Goal: Task Accomplishment & Management: Manage account settings

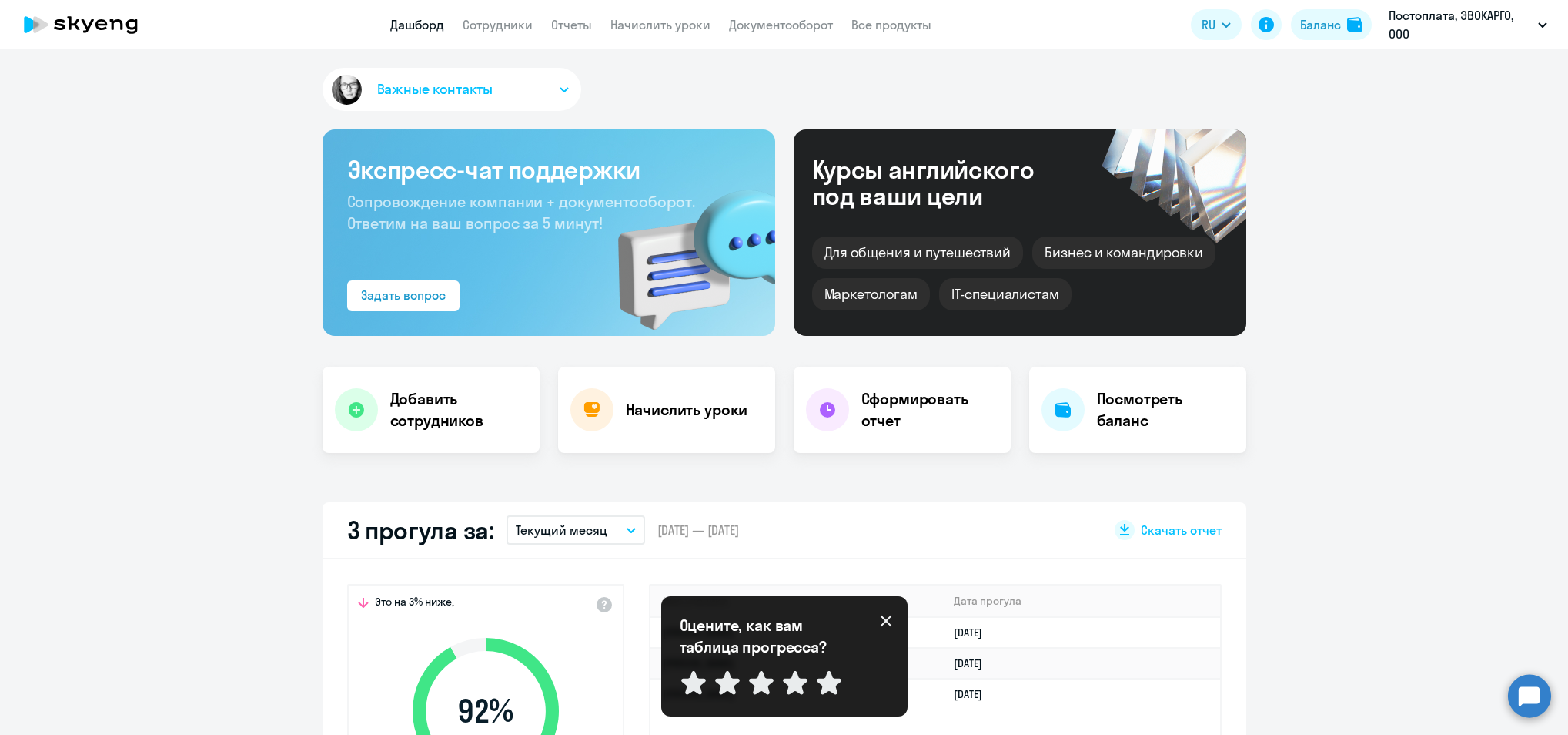
select select "30"
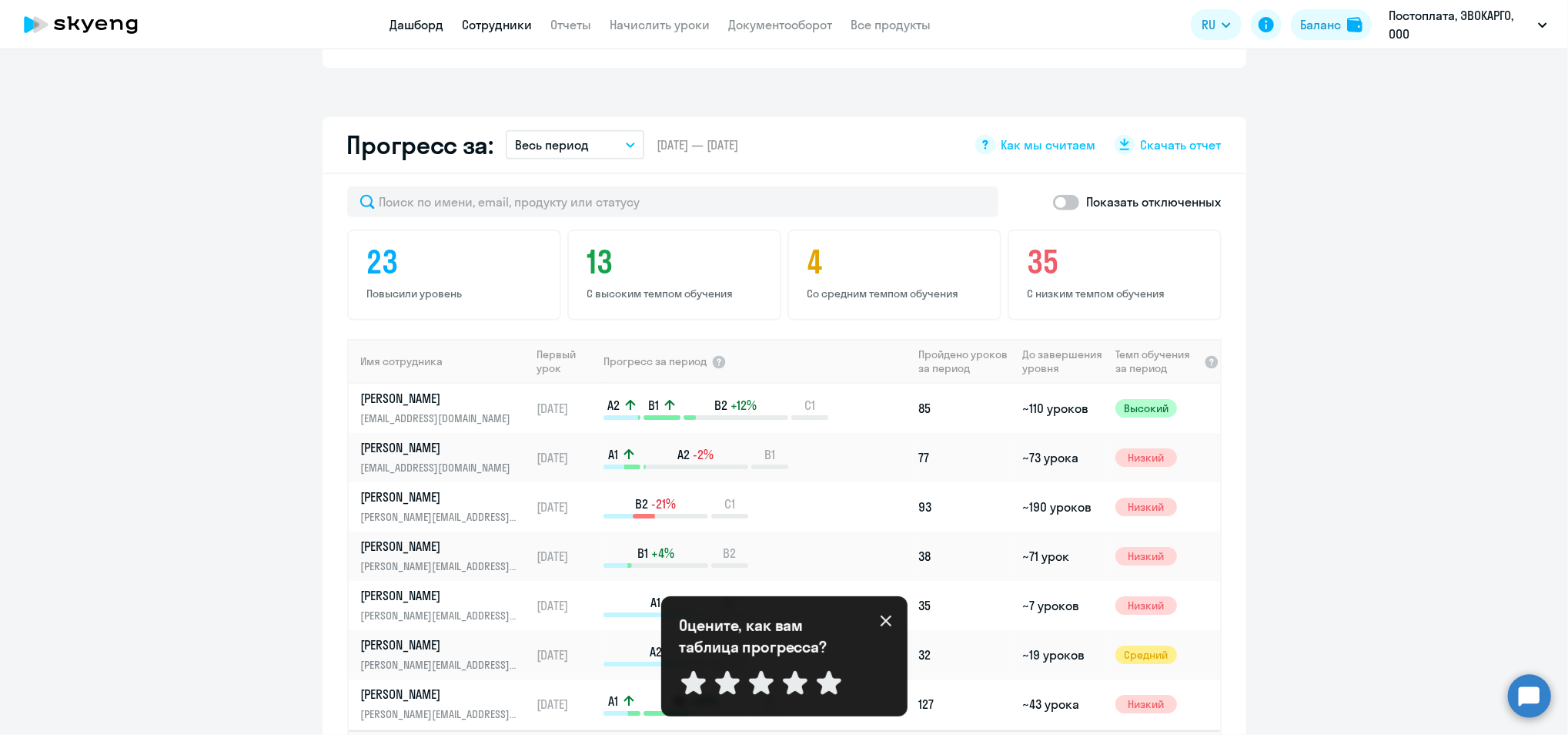
drag, startPoint x: 491, startPoint y: 24, endPoint x: 476, endPoint y: 42, distance: 23.4
click at [491, 25] on link "Сотрудники" at bounding box center [497, 24] width 70 height 15
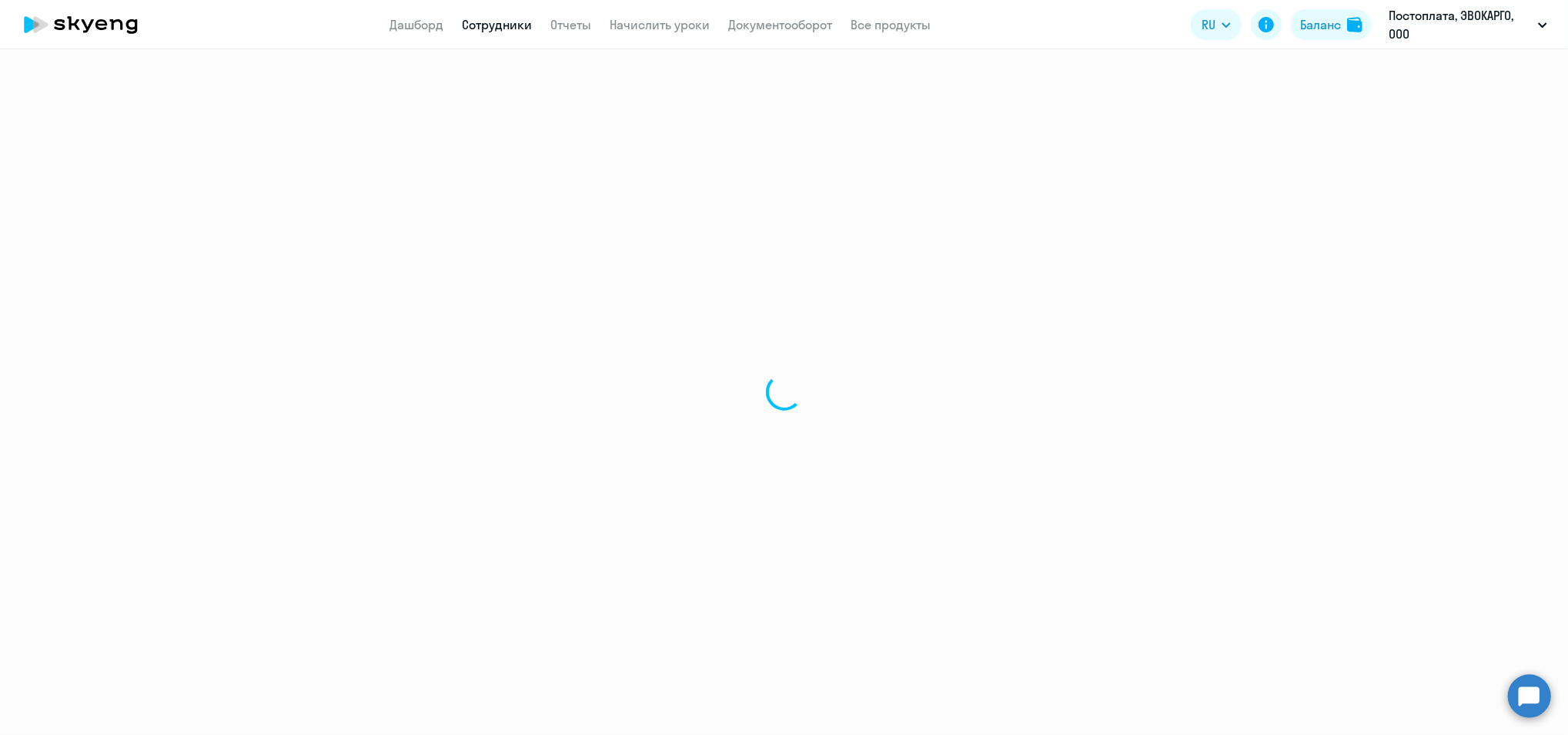
select select "30"
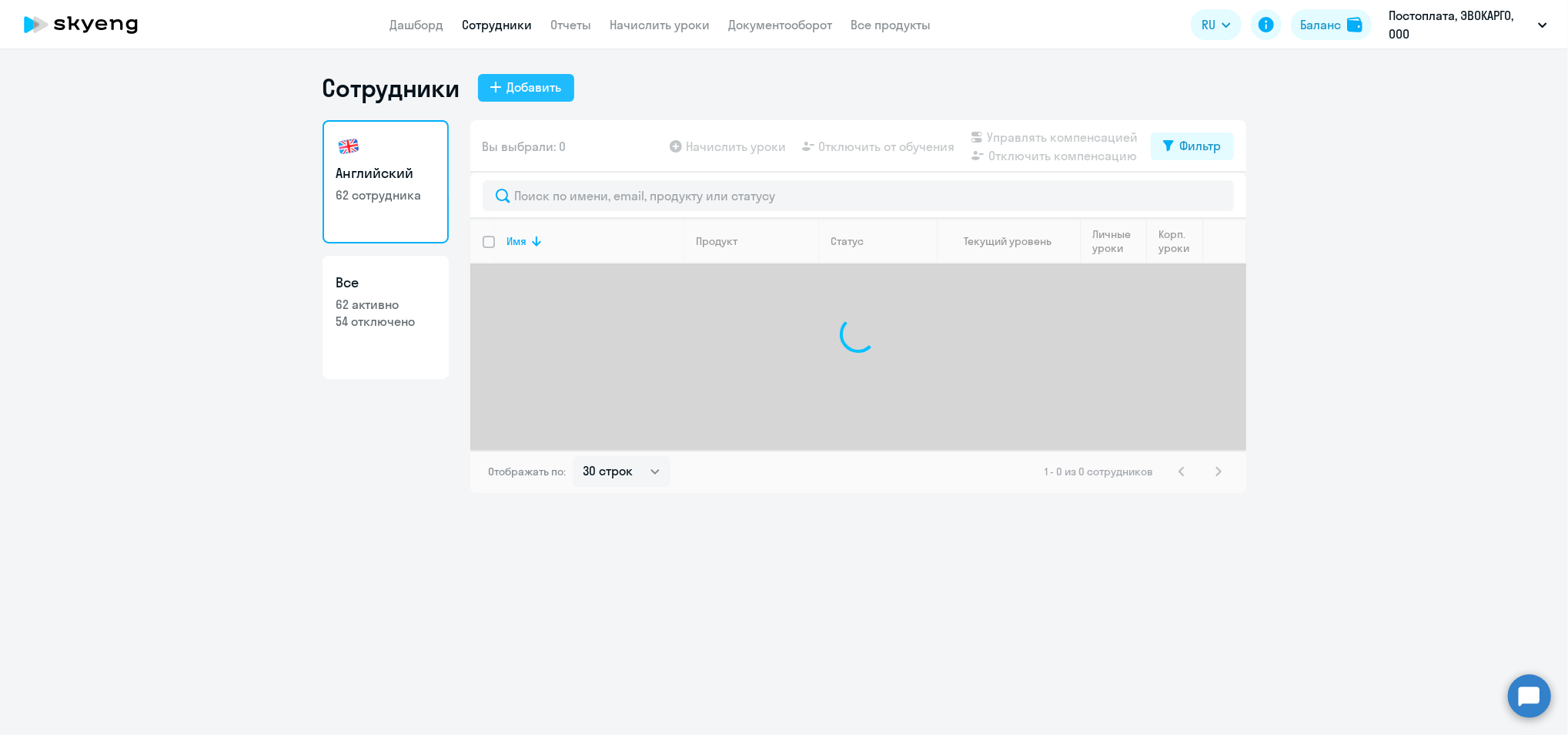
click at [527, 97] on button "Добавить" at bounding box center [526, 88] width 96 height 28
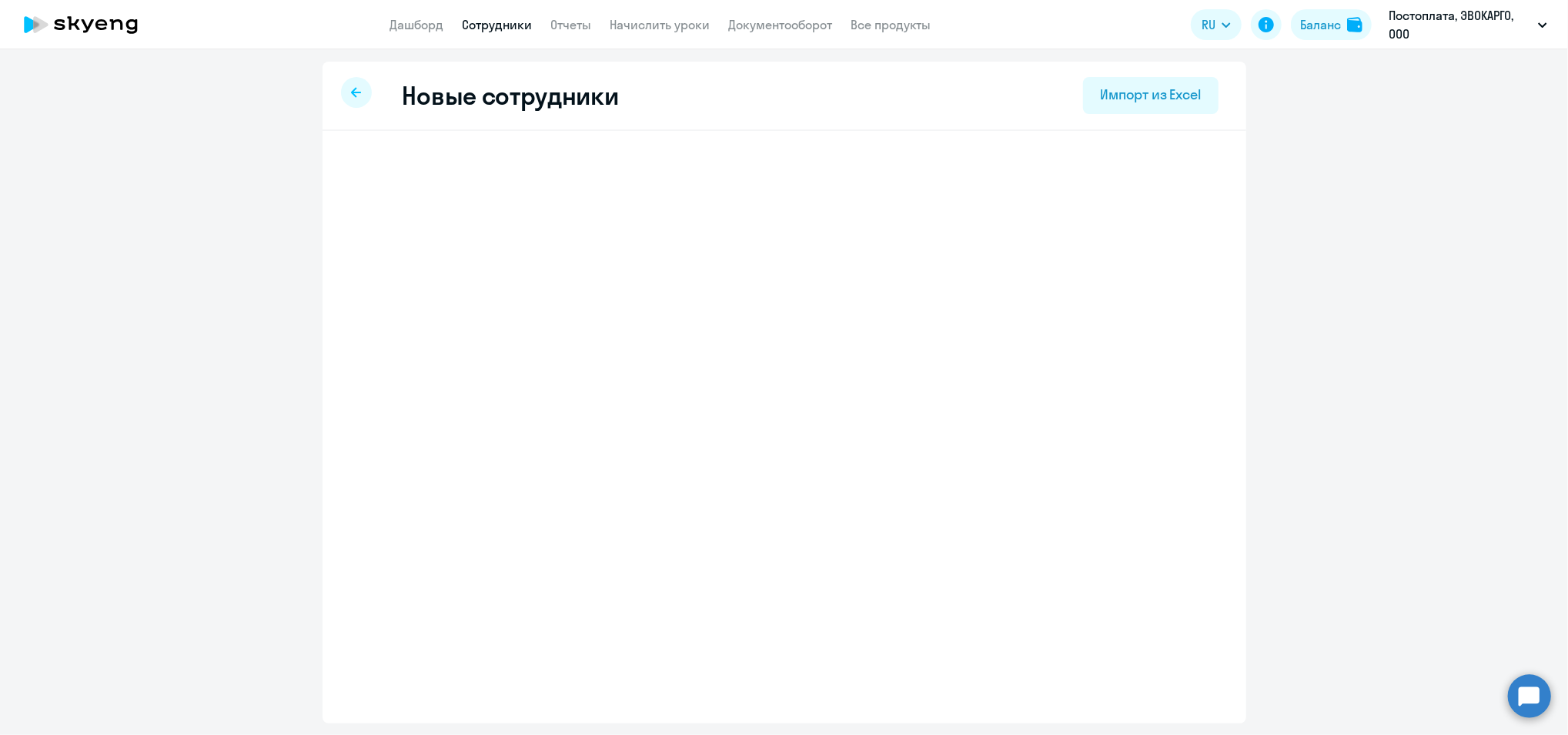
select select "english_adult_not_native_speaker"
select select "3"
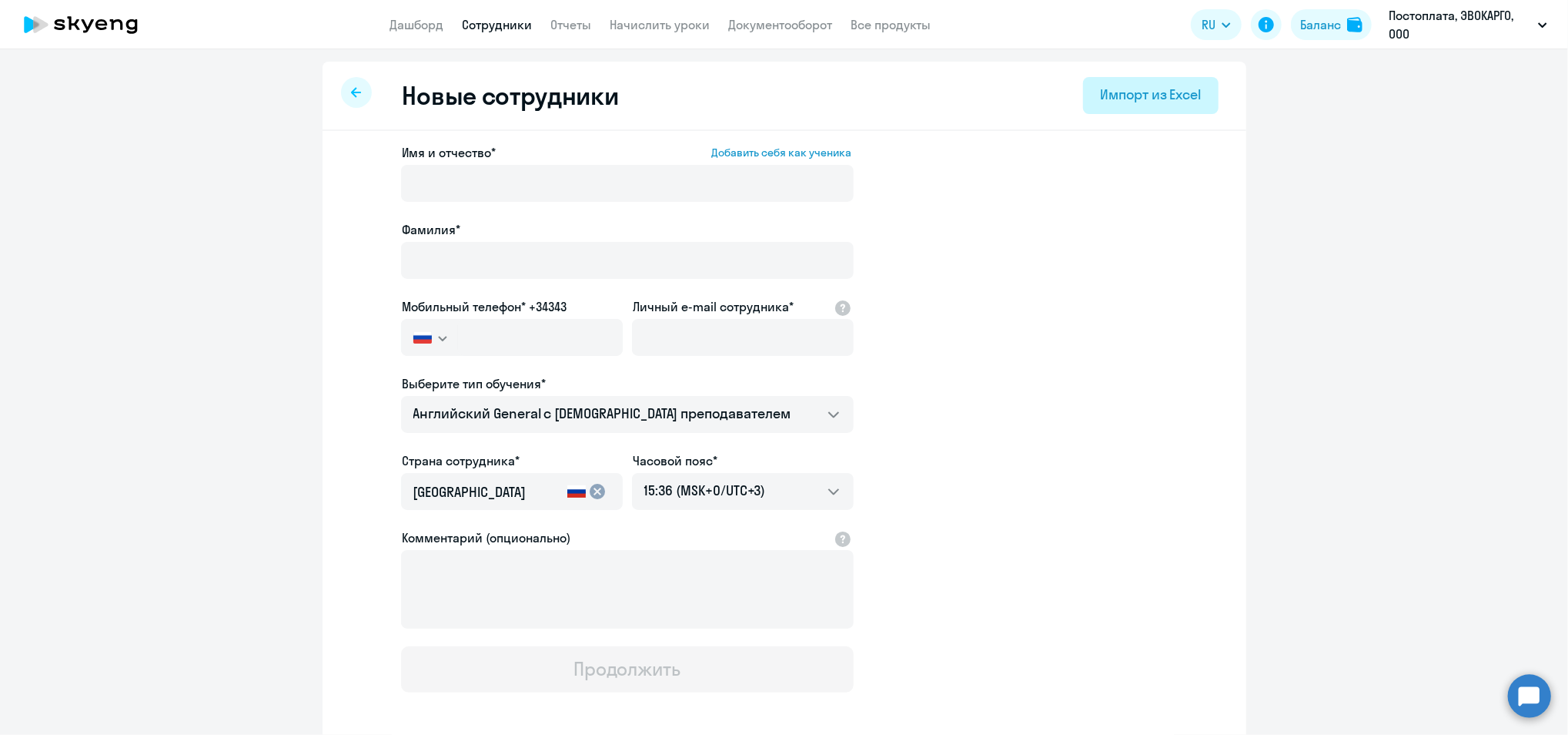
click at [1124, 82] on button "Импорт из Excel" at bounding box center [1150, 95] width 135 height 37
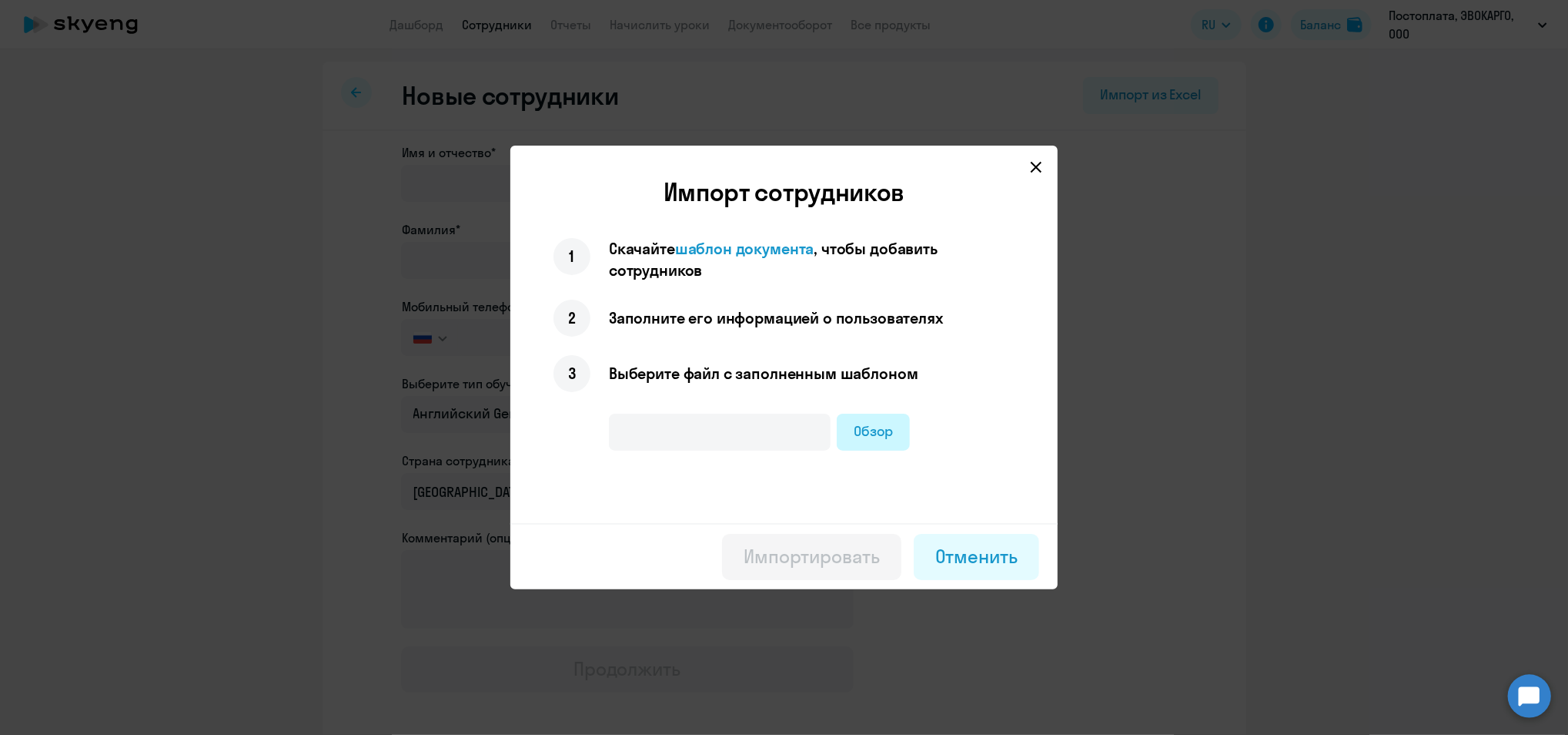
click at [894, 436] on label "Обзор" at bounding box center [873, 432] width 73 height 37
click at [0, 0] on input "Обзор" at bounding box center [0, 0] width 0 height 0
type input "английский (2).xlsx"
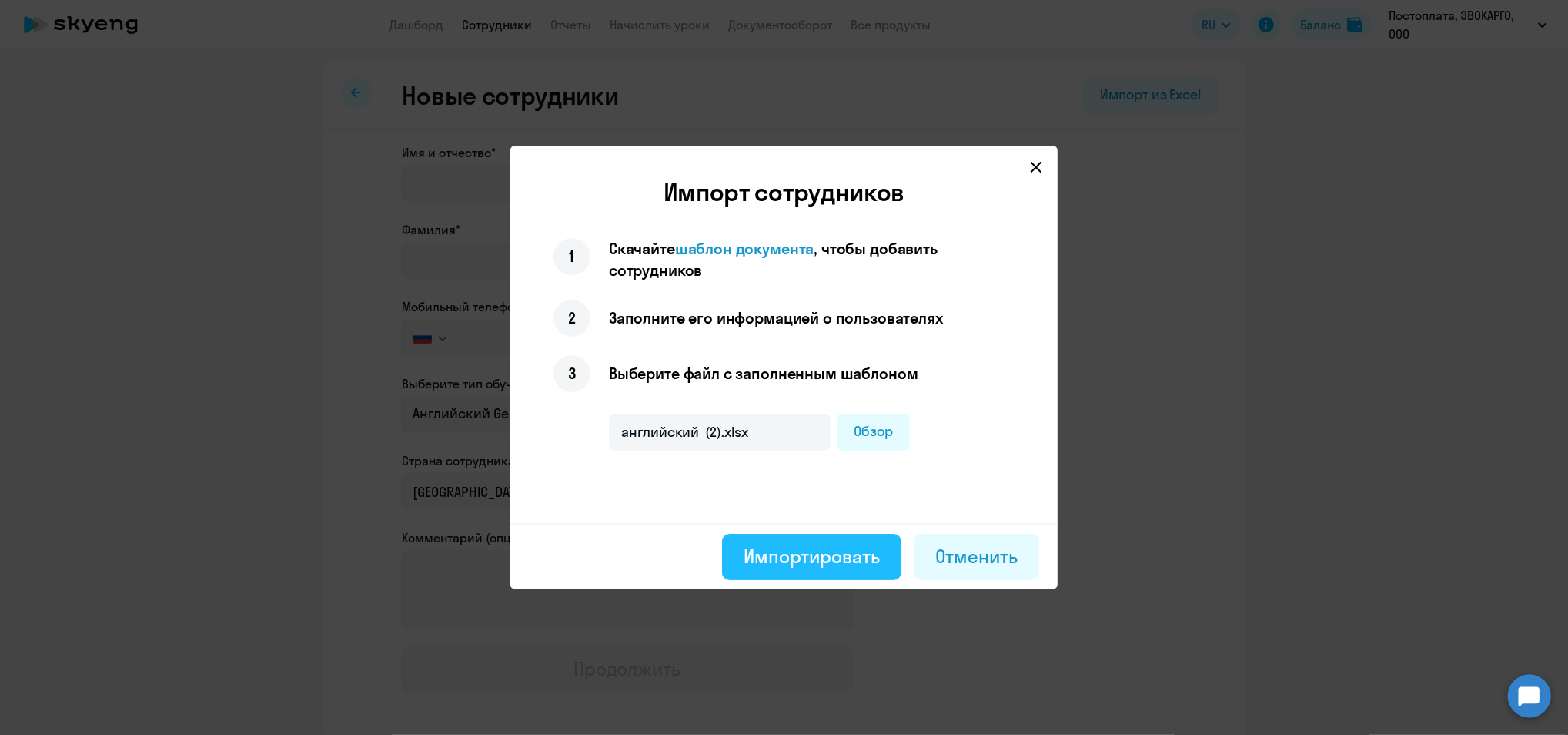
click at [762, 545] on div "Импортировать" at bounding box center [811, 556] width 136 height 24
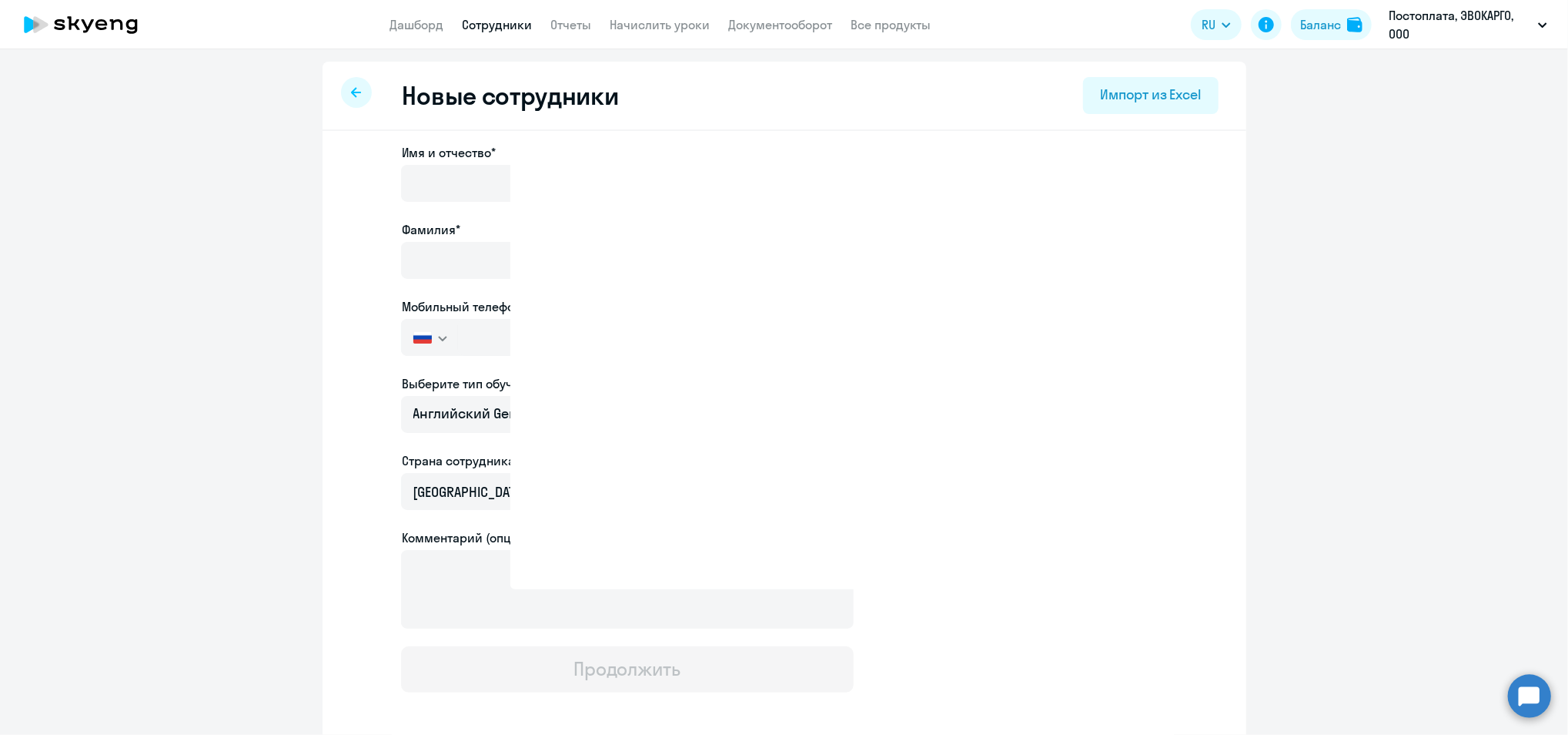
select select "english_adult_not_native_speaker"
select select "3"
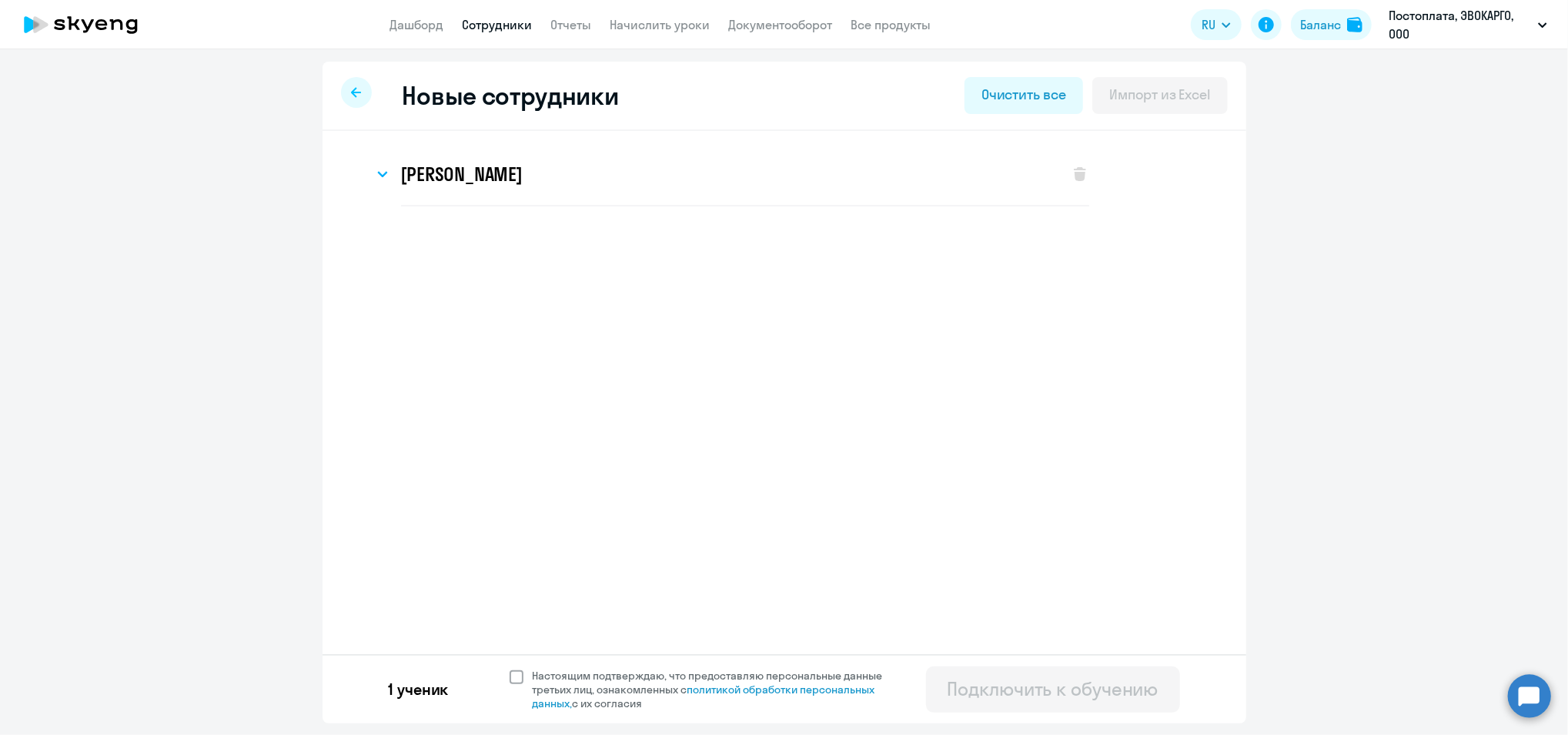
click at [514, 681] on span at bounding box center [516, 676] width 14 height 14
click at [510, 669] on input "Настоящим подтверждаю, что предоставляю персональные данные третьих лиц, ознако…" at bounding box center [509, 668] width 1 height 1
checkbox input "true"
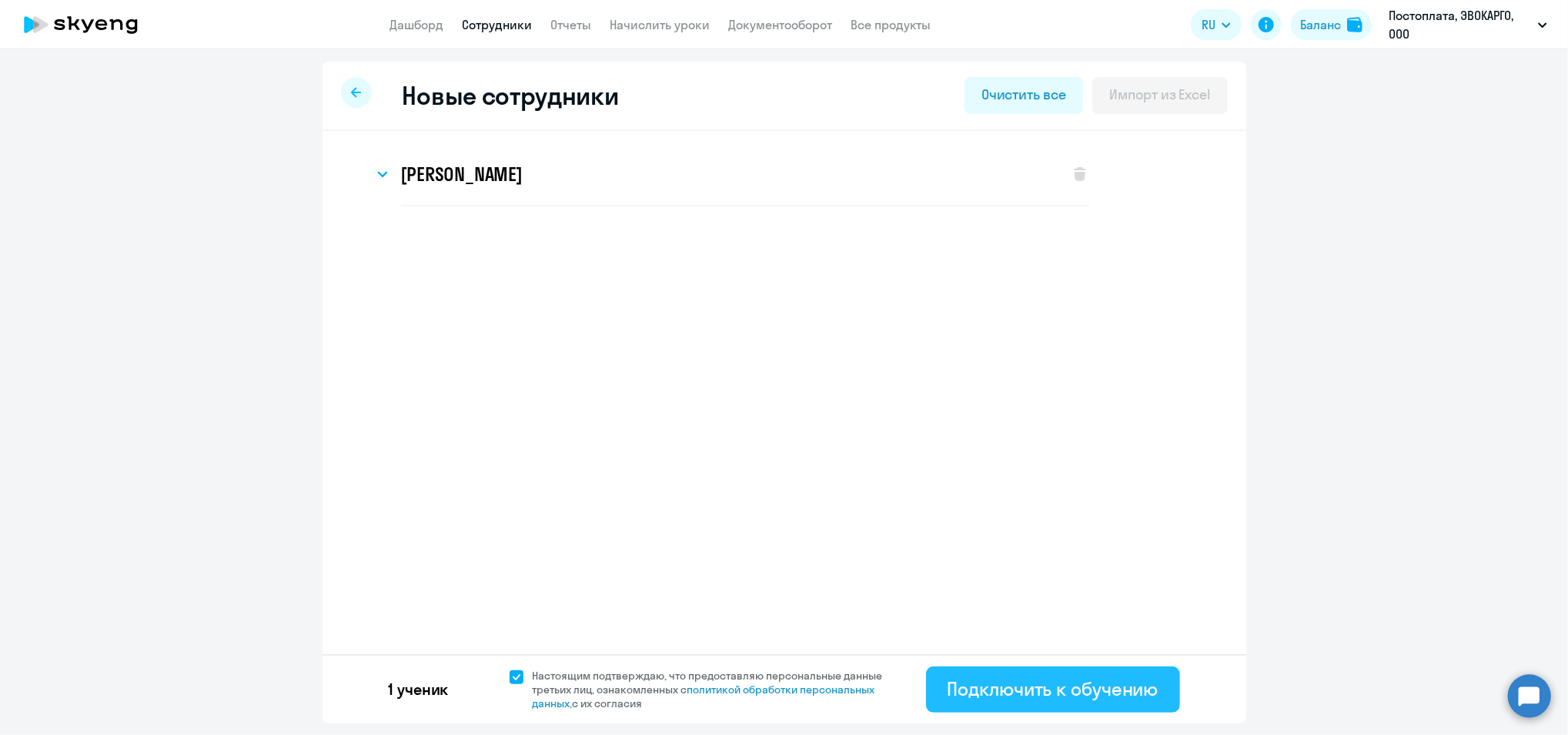
click at [1056, 701] on button "Подключить к обучению" at bounding box center [1053, 689] width 254 height 46
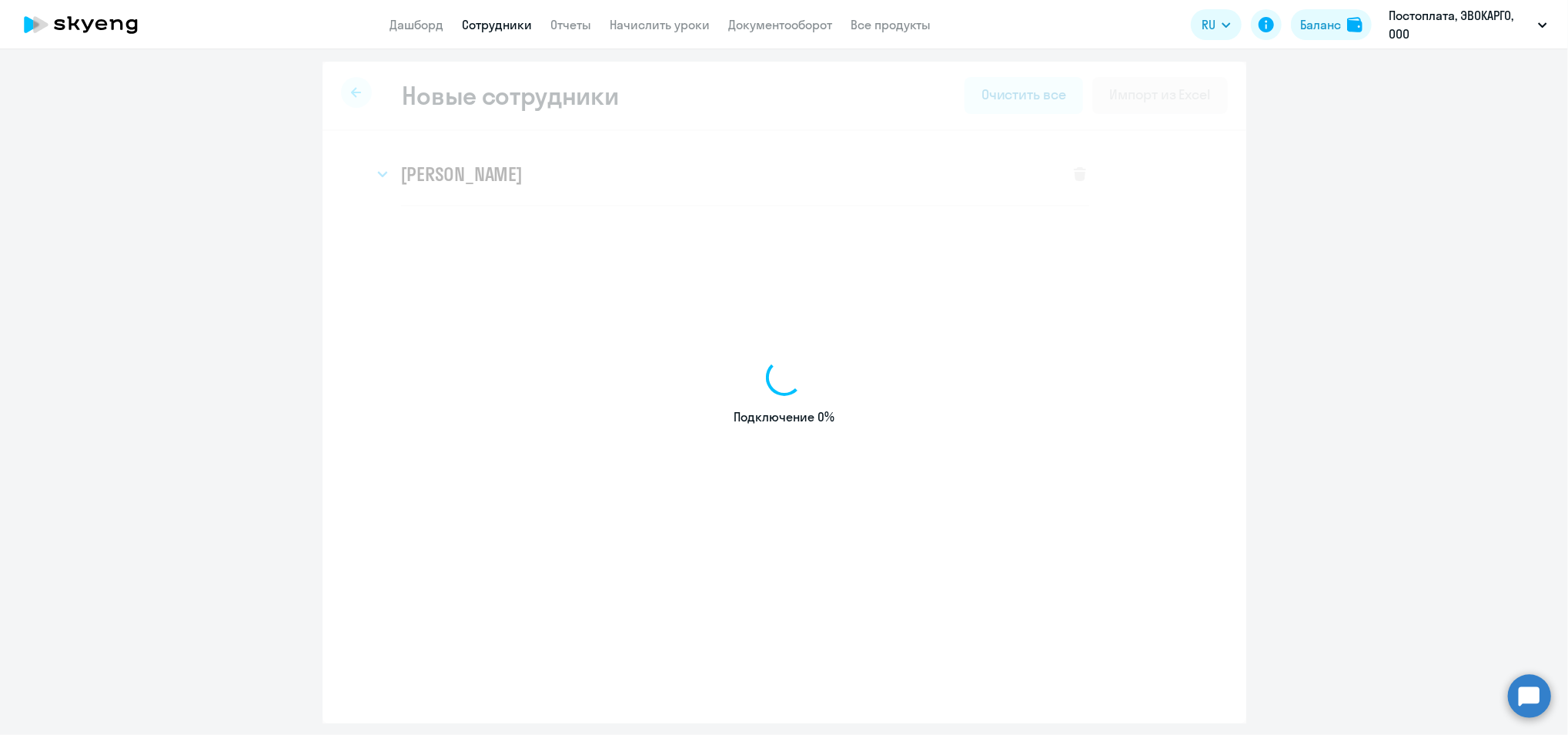
select select "english_adult_not_native_speaker"
select select "3"
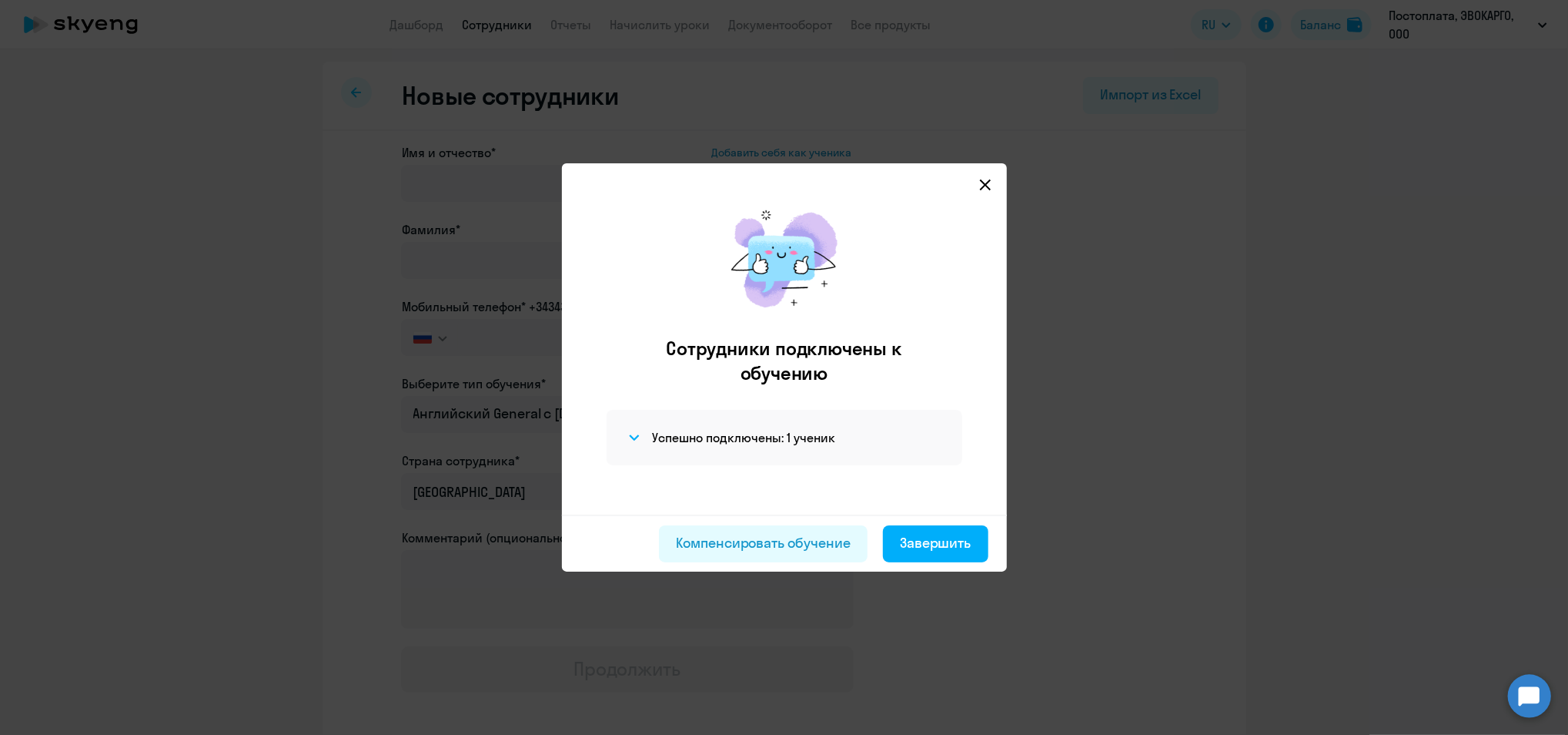
drag, startPoint x: 930, startPoint y: 531, endPoint x: 922, endPoint y: 494, distance: 37.9
click at [0, 0] on app-connection-results "Сотрудники подключены к обучению Успешно подключены: 1 ученик Компенсировать об…" at bounding box center [0, 0] width 0 height 0
click at [943, 559] on button "Завершить" at bounding box center [935, 543] width 105 height 37
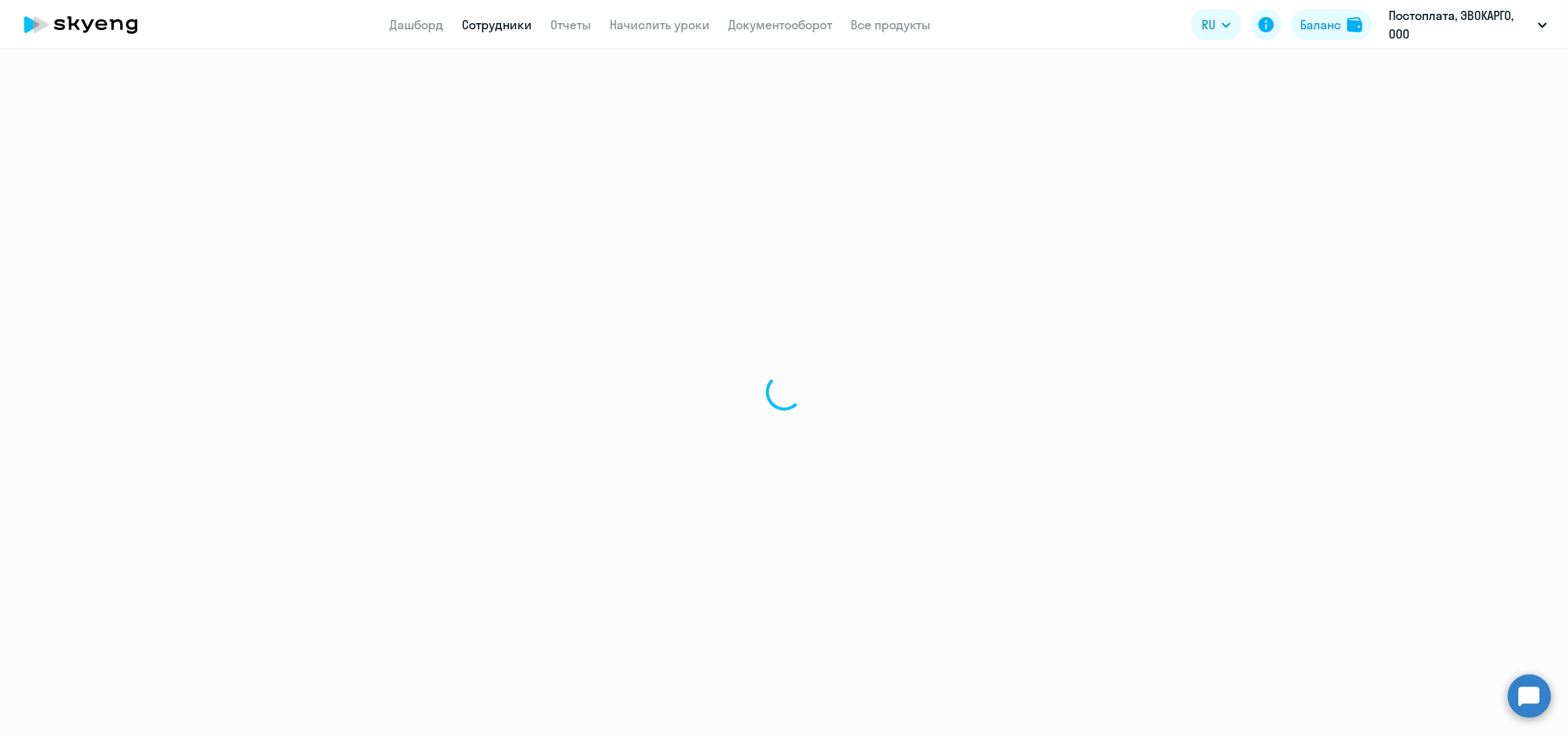
select select "30"
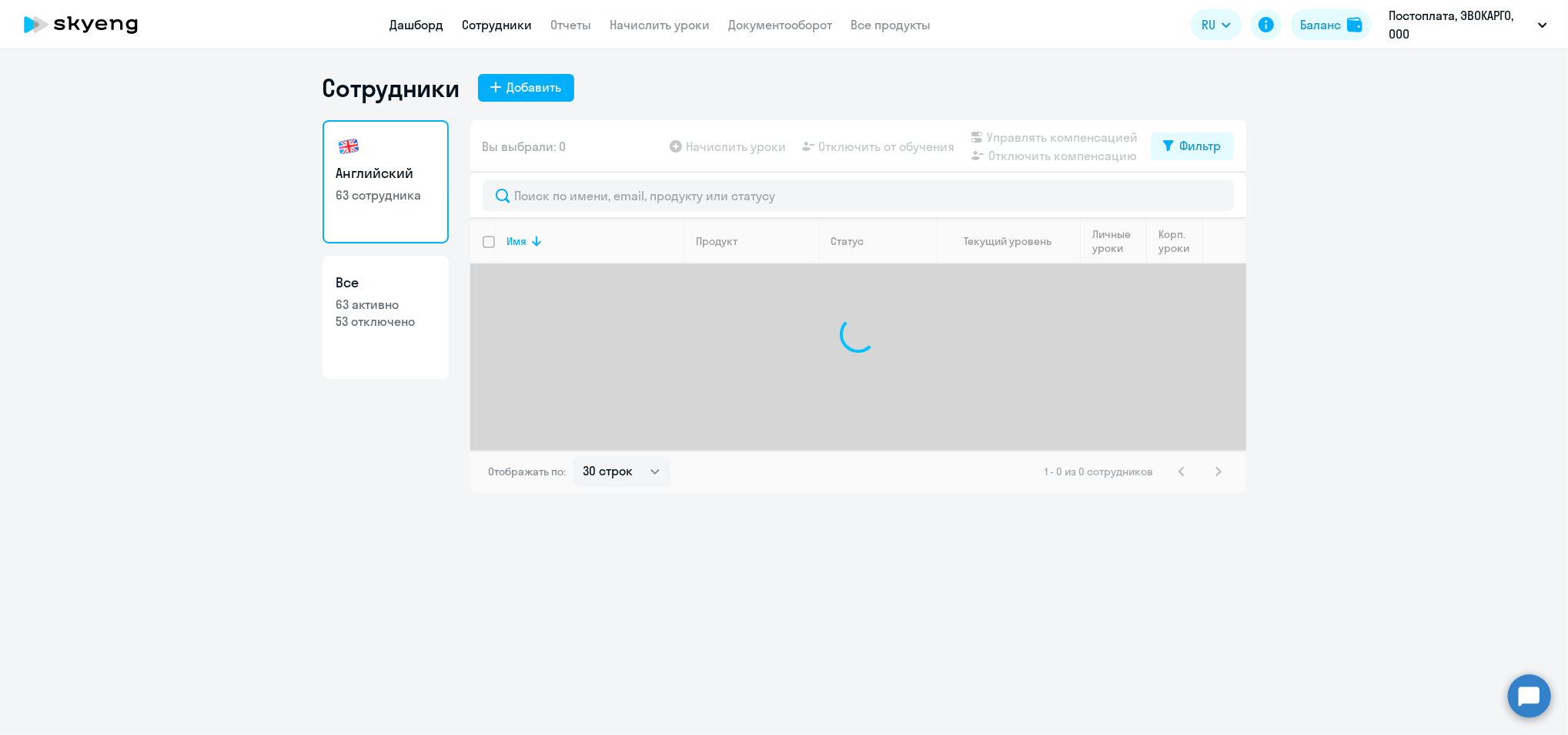
click at [425, 23] on link "Дашборд" at bounding box center [417, 24] width 54 height 15
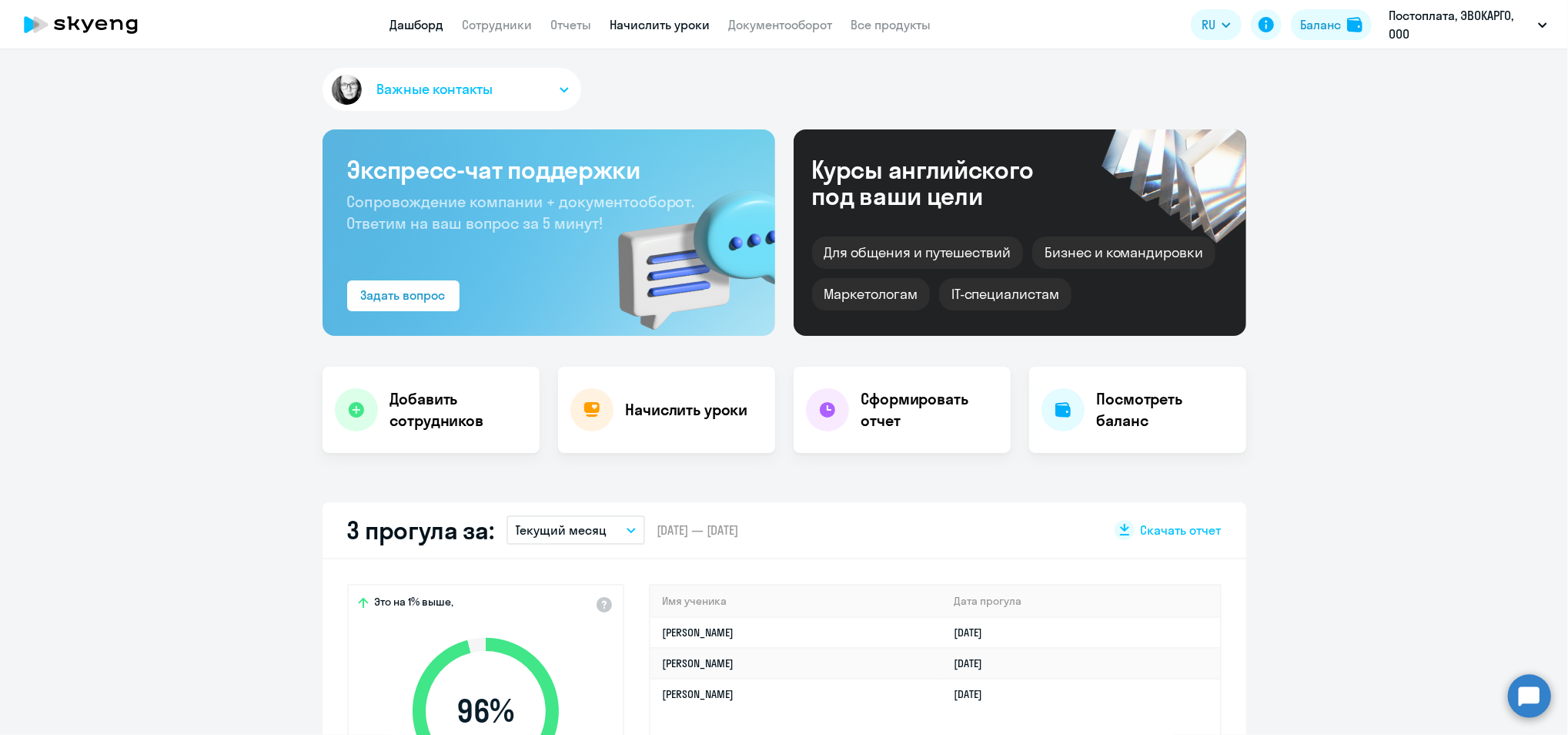
click at [643, 27] on link "Начислить уроки" at bounding box center [660, 24] width 100 height 15
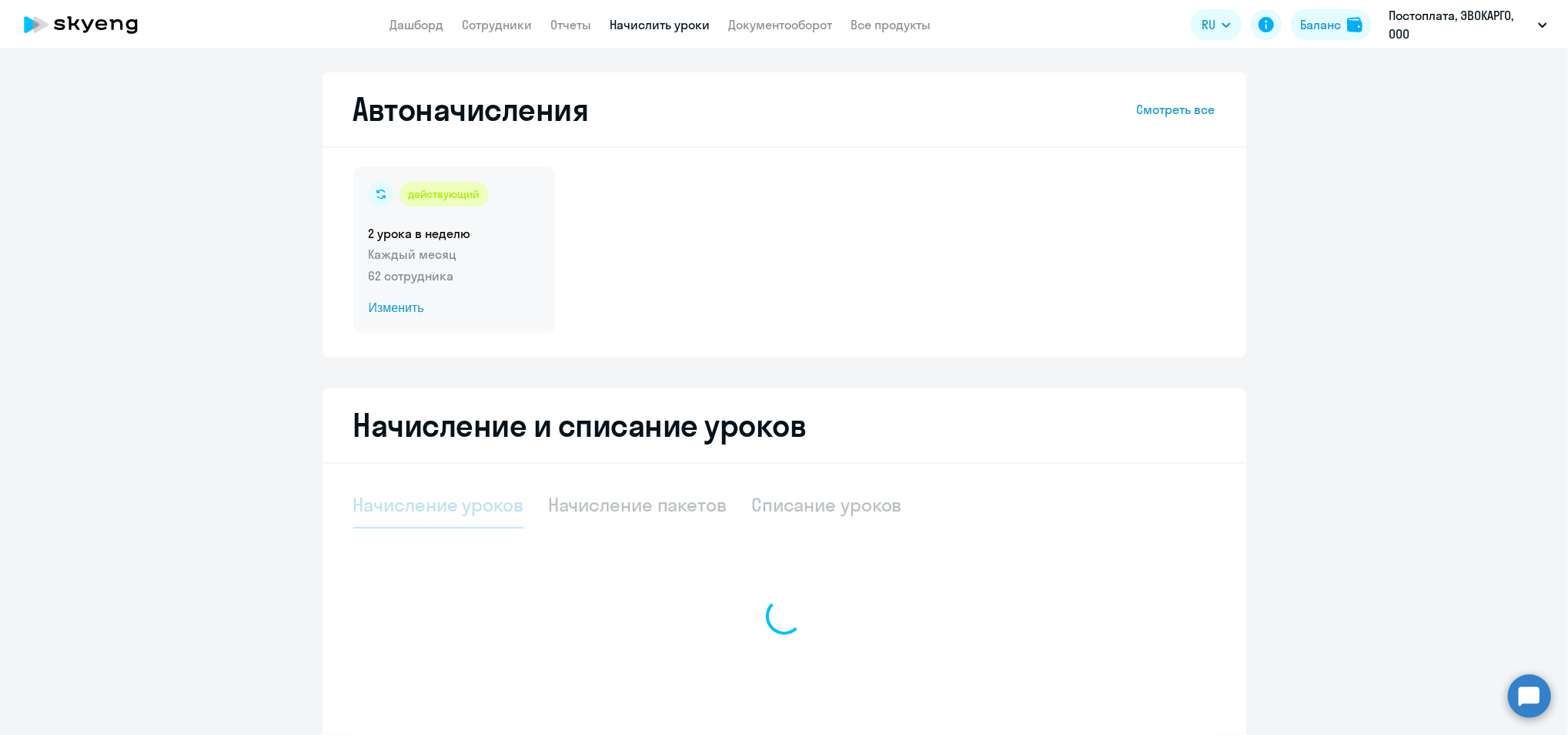
select select "10"
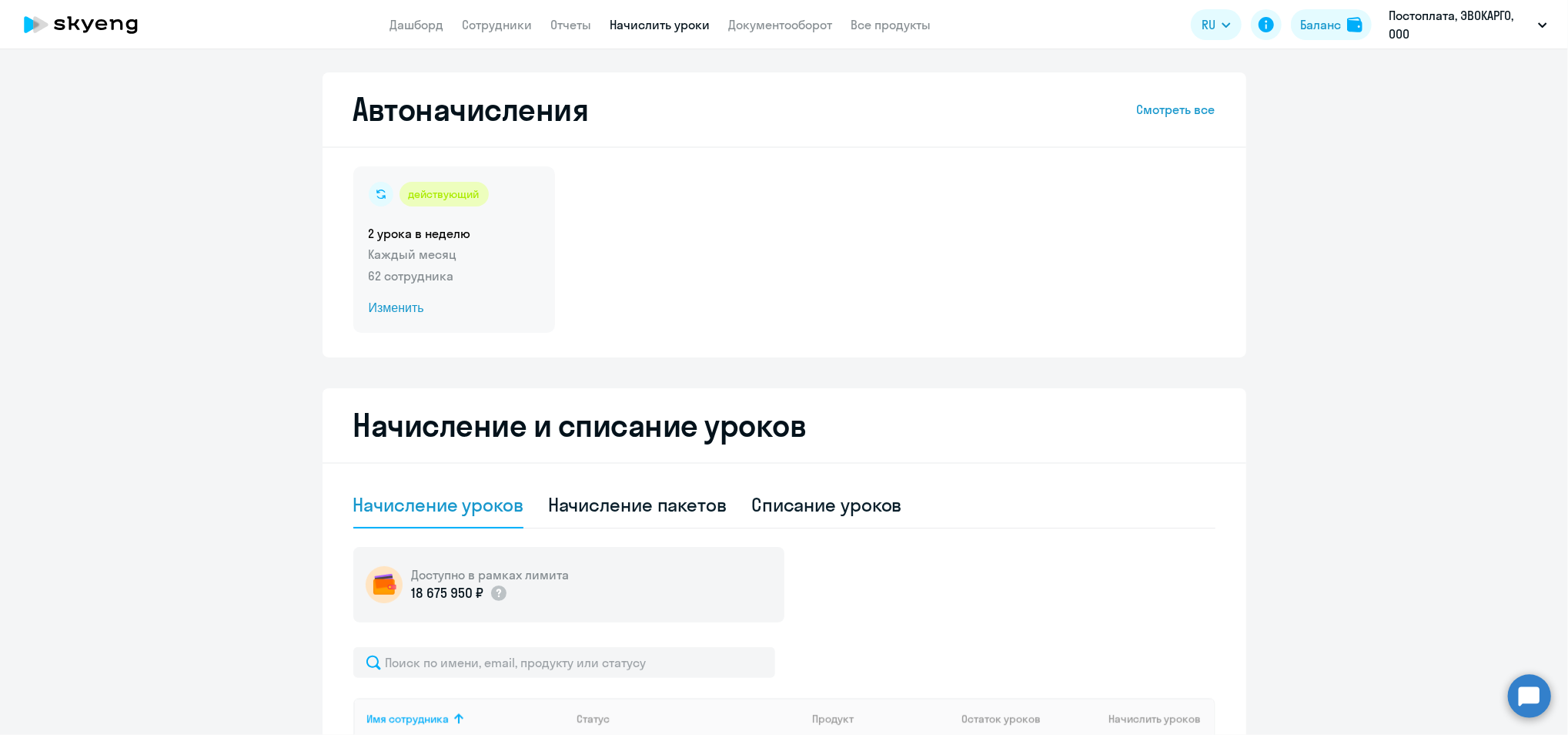
click at [403, 309] on span "Изменить" at bounding box center [454, 308] width 171 height 19
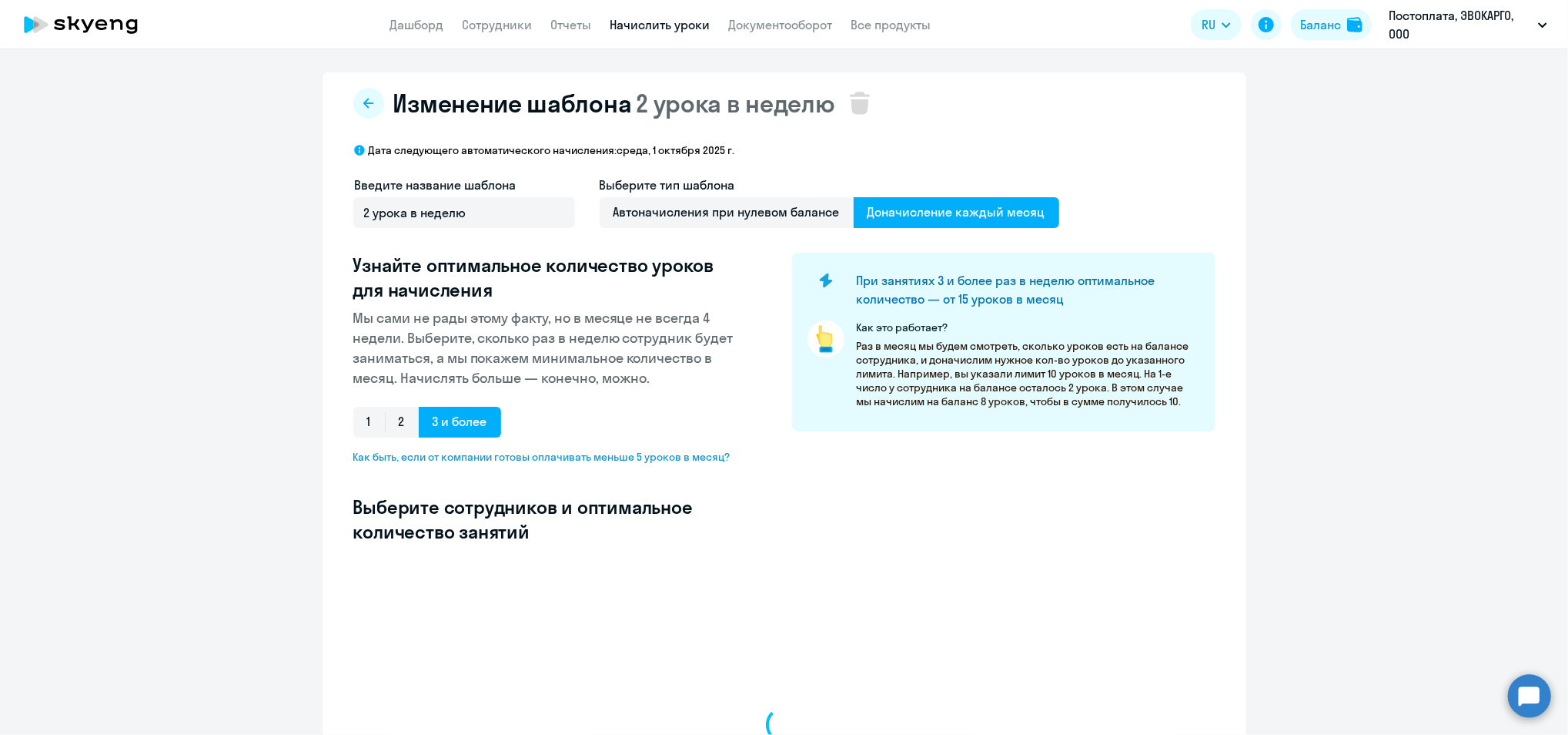
select select "10"
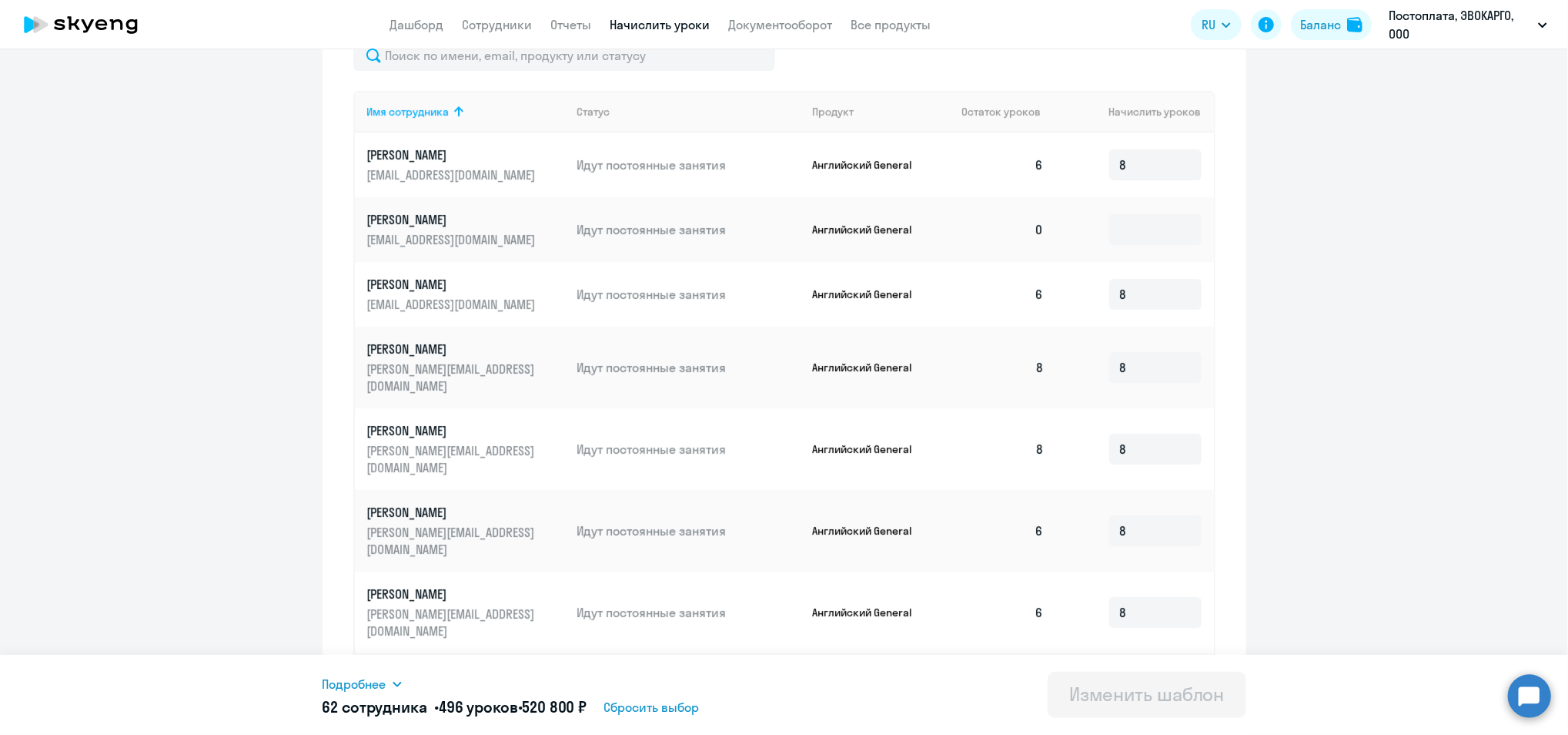
scroll to position [387, 0]
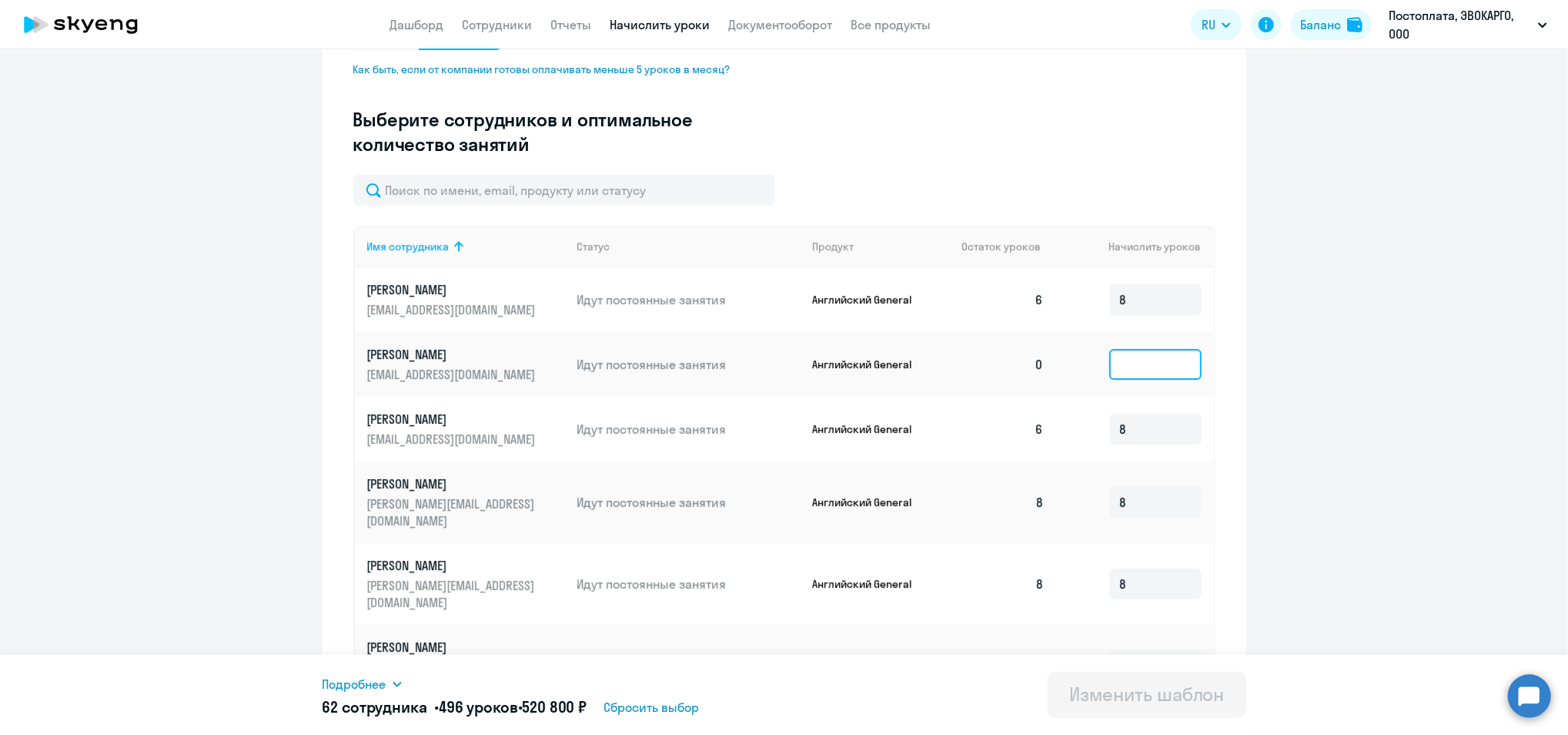
click at [1130, 349] on input at bounding box center [1155, 365] width 92 height 31
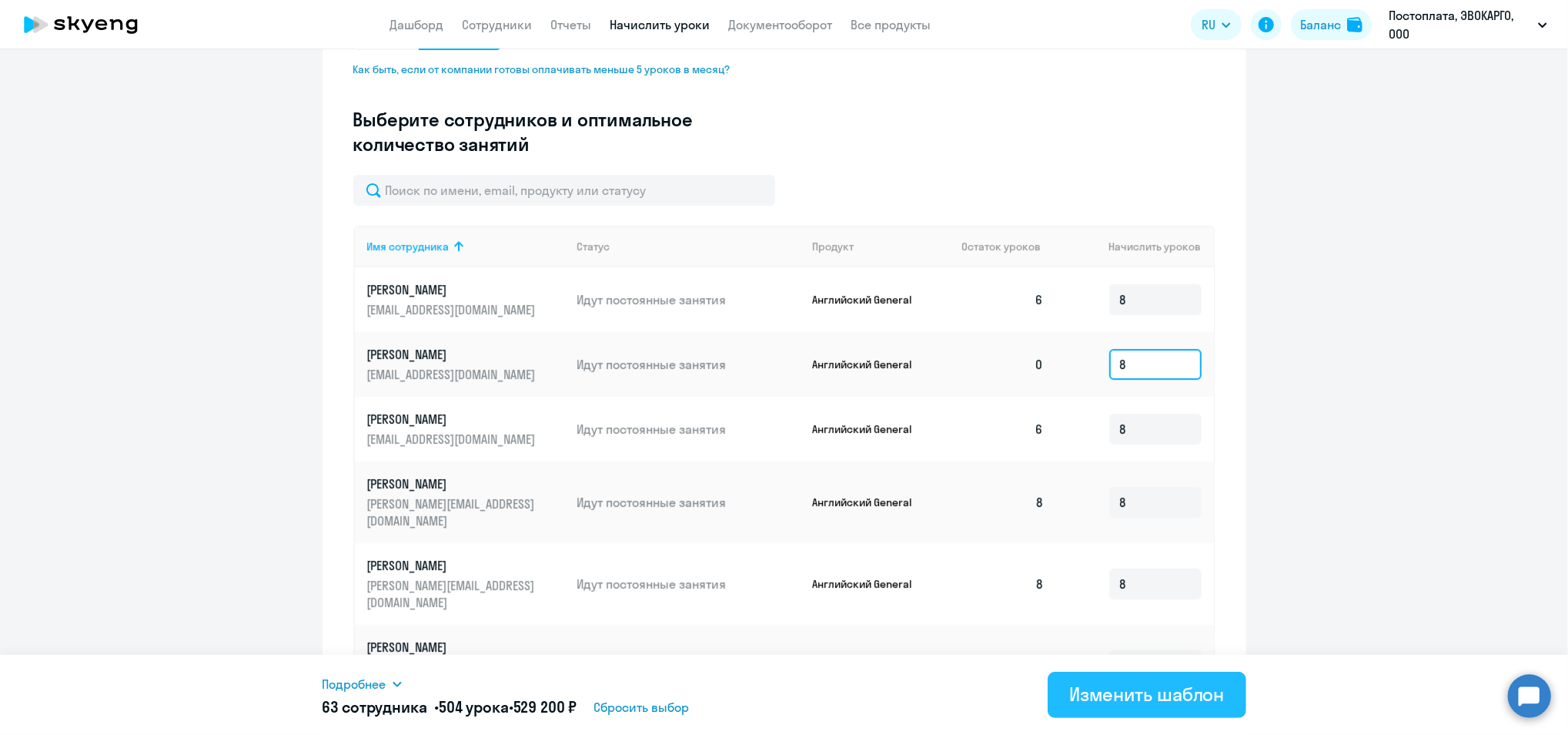
type input "8"
click at [1093, 683] on div "Изменить шаблон" at bounding box center [1146, 694] width 156 height 24
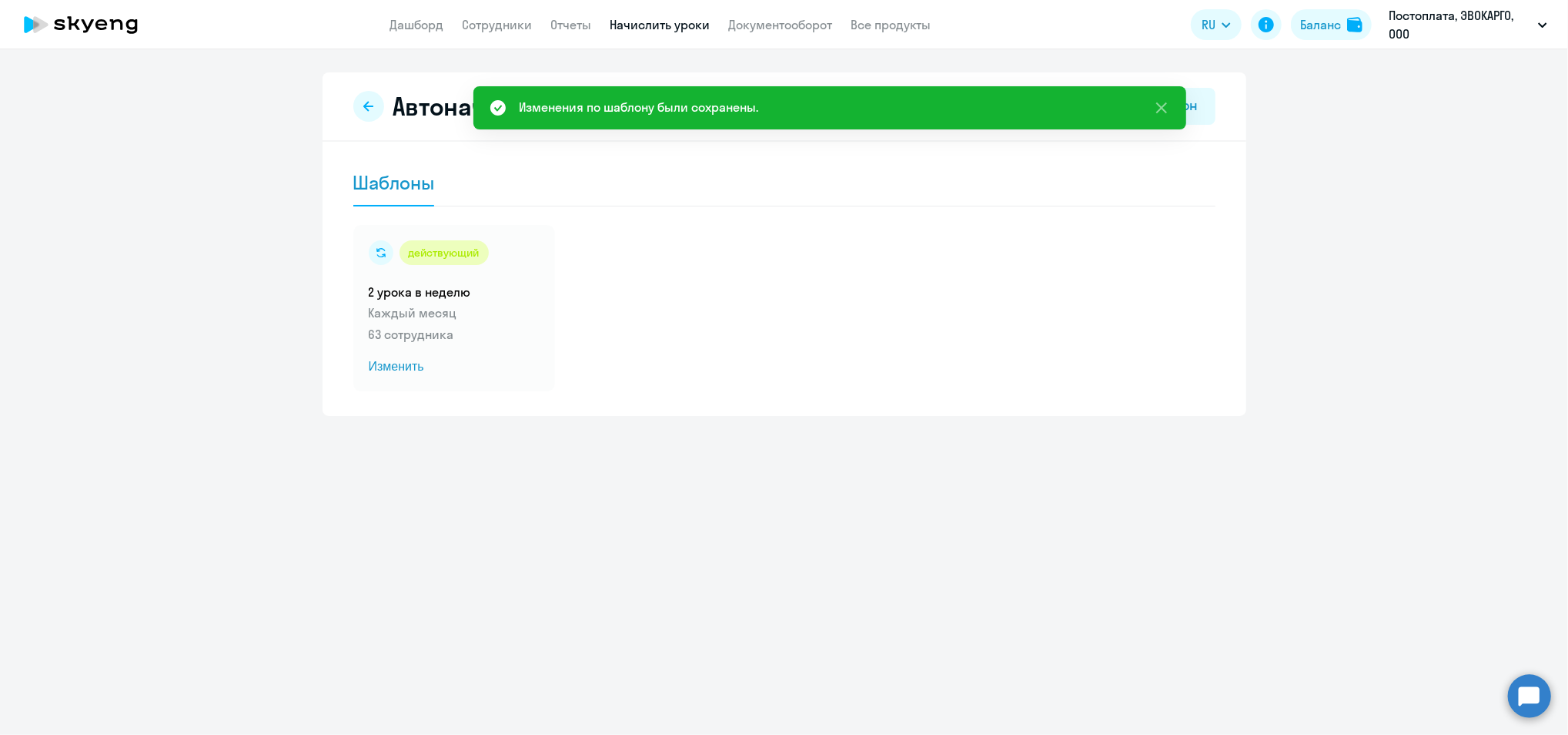
click at [492, 33] on app-menu-item-link "Сотрудники" at bounding box center [497, 25] width 70 height 20
click at [488, 24] on link "Сотрудники" at bounding box center [497, 24] width 70 height 15
select select "30"
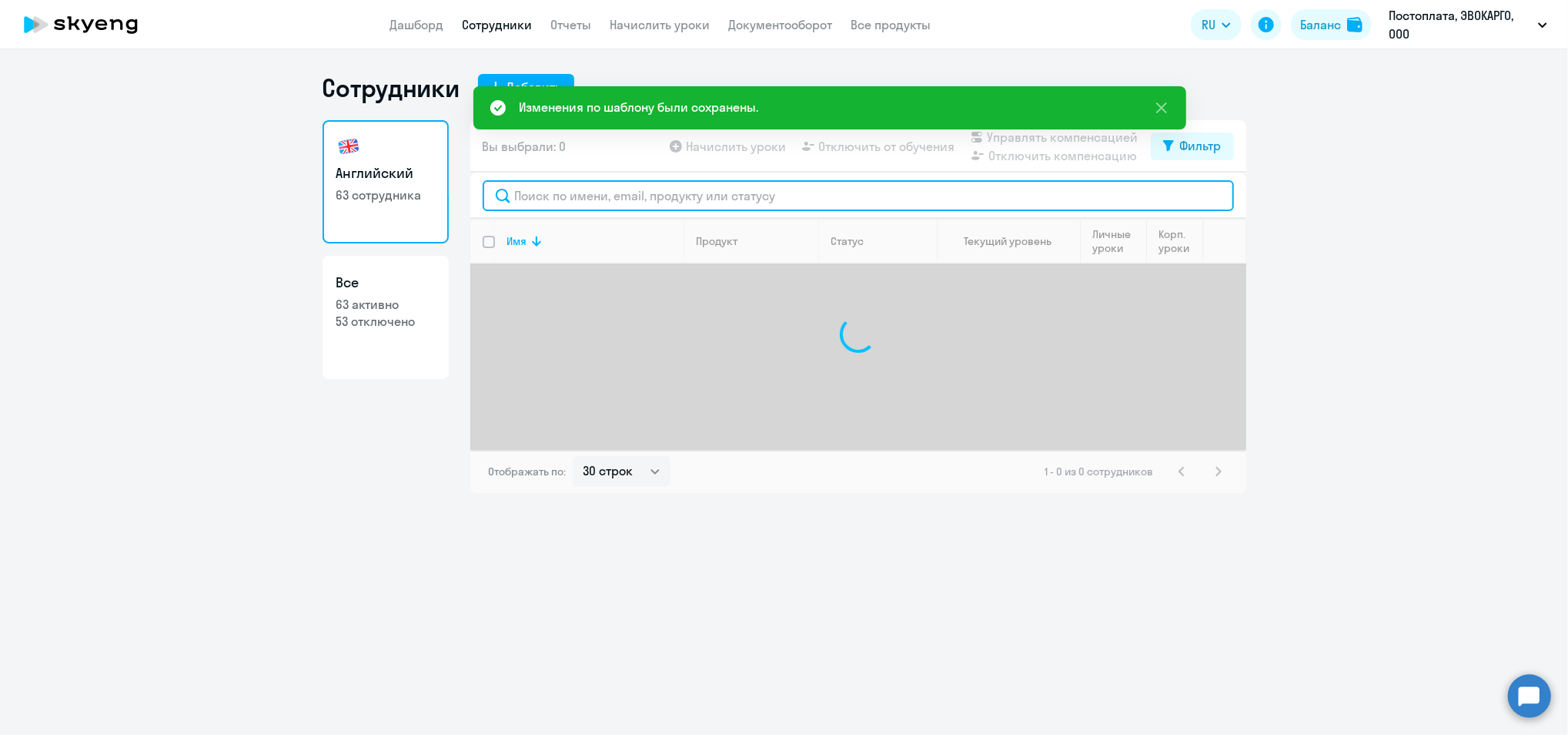
click at [621, 200] on input "text" at bounding box center [859, 196] width 752 height 31
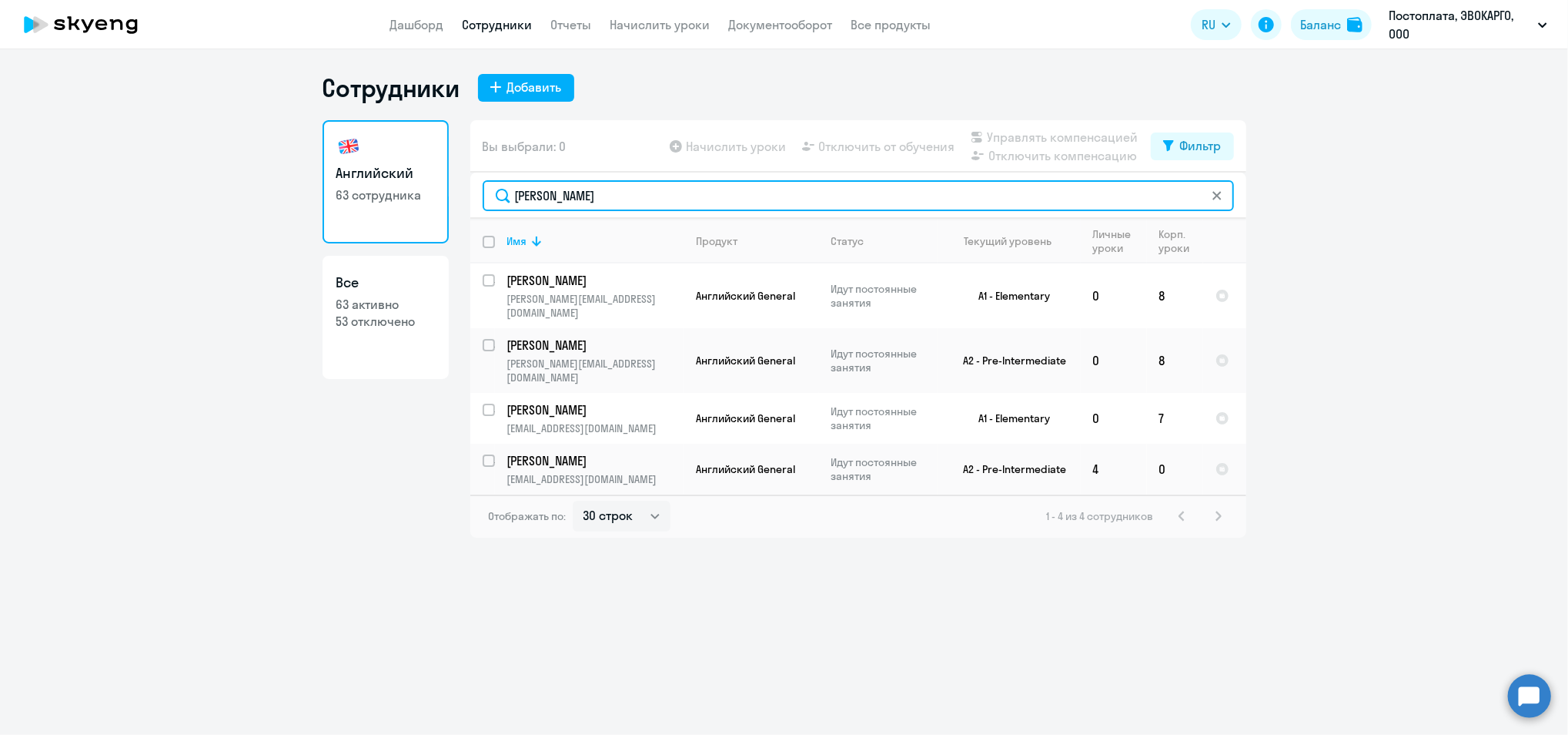
type input "[PERSON_NAME]"
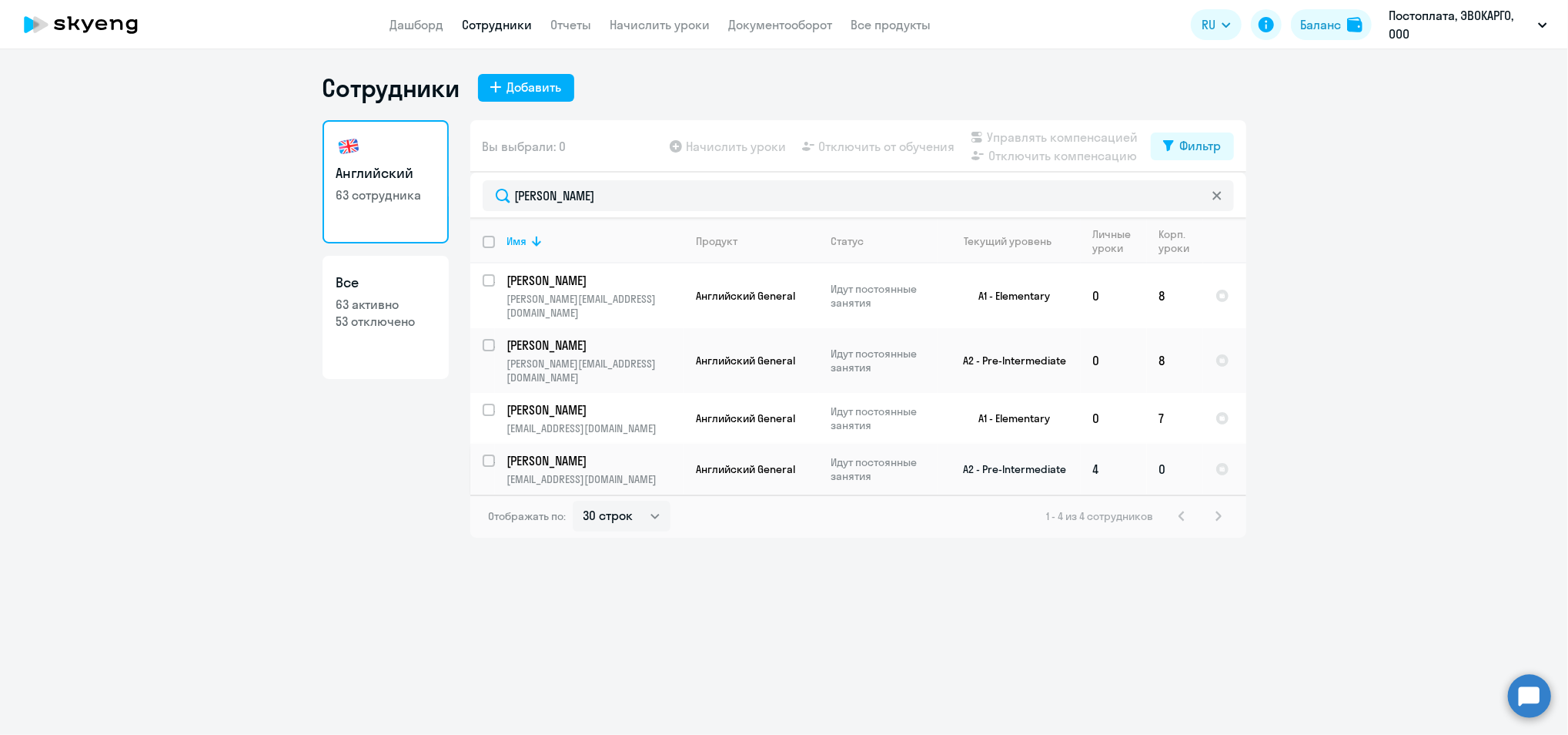
click at [731, 463] on span "Английский General" at bounding box center [746, 469] width 99 height 14
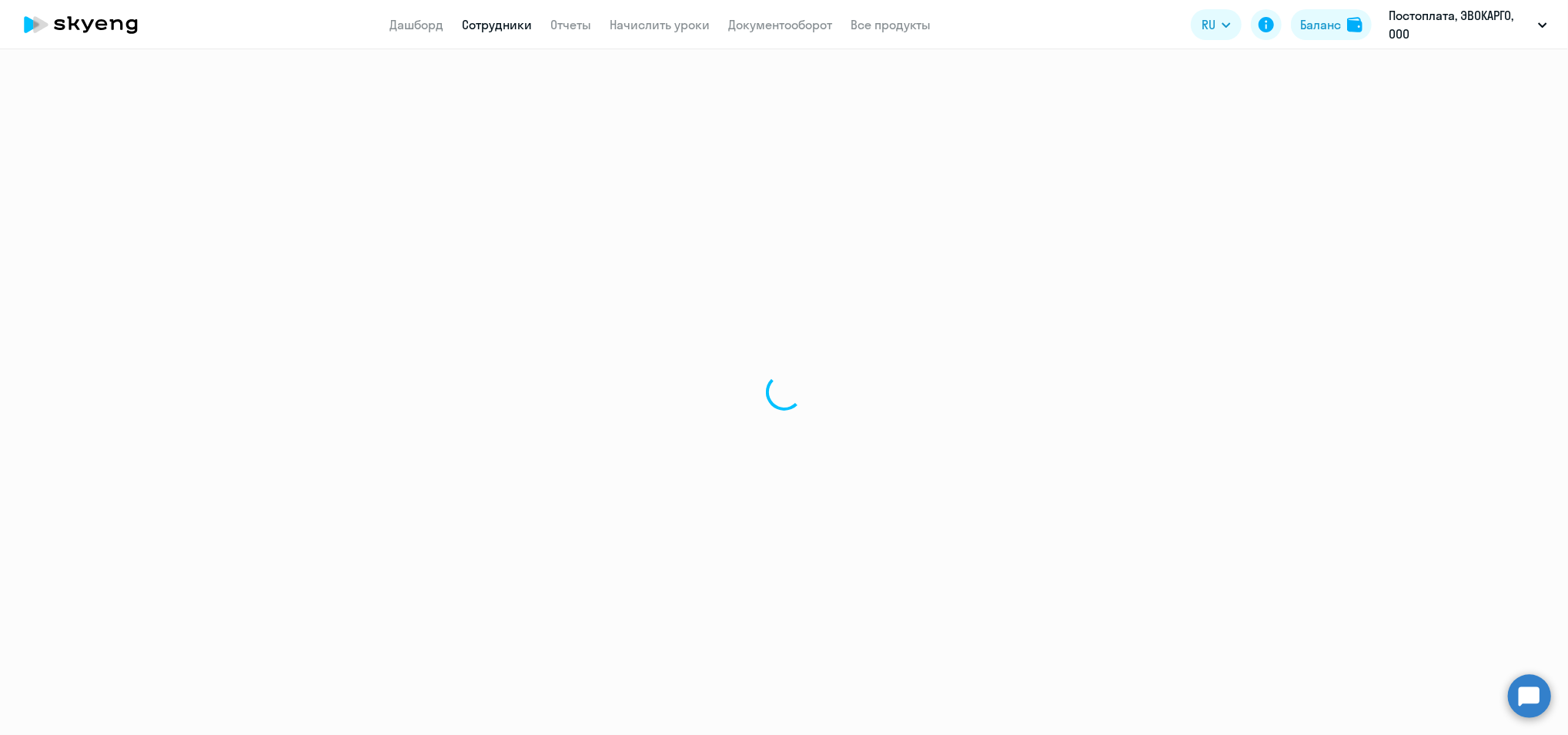
select select "english"
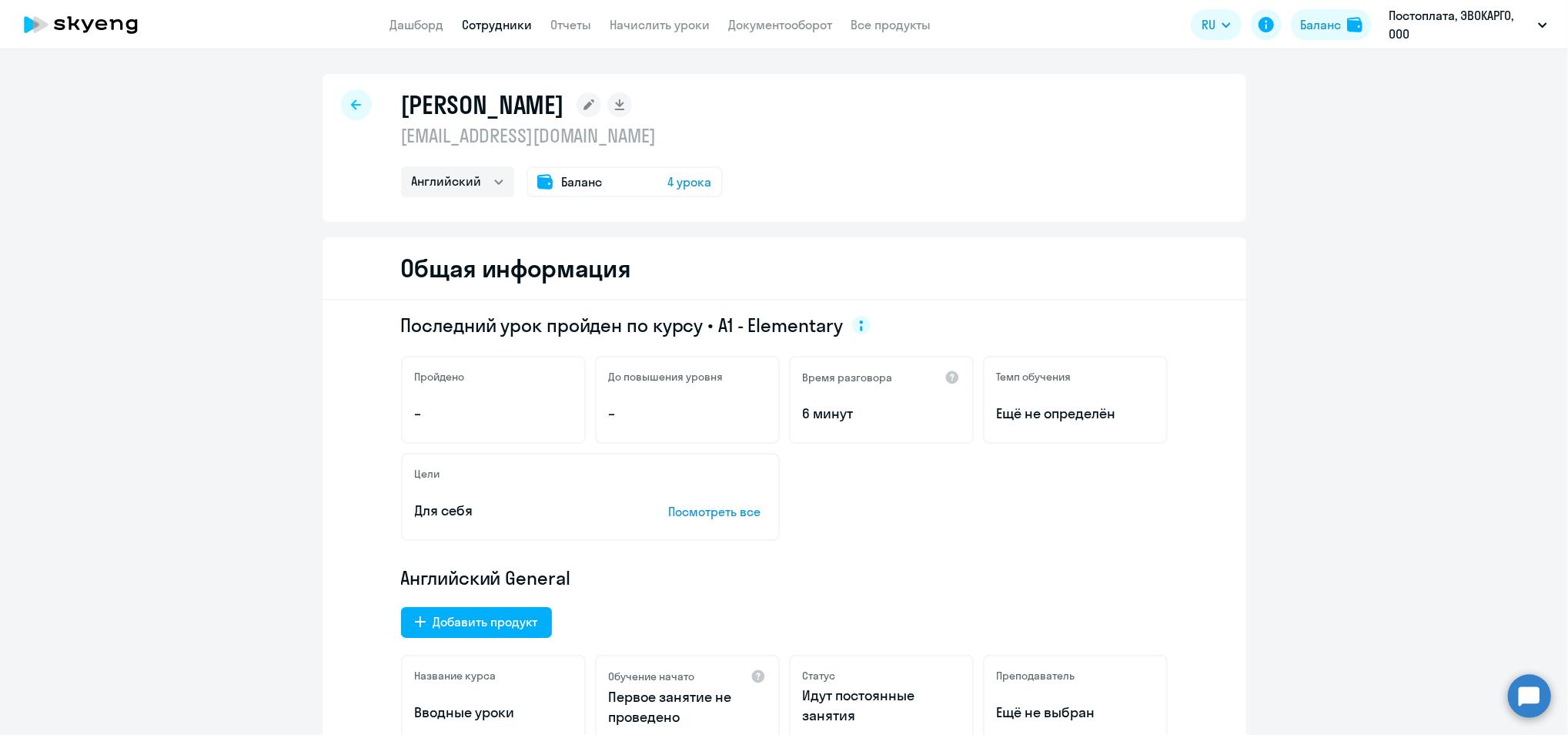
click at [484, 20] on link "Сотрудники" at bounding box center [497, 24] width 70 height 15
select select "30"
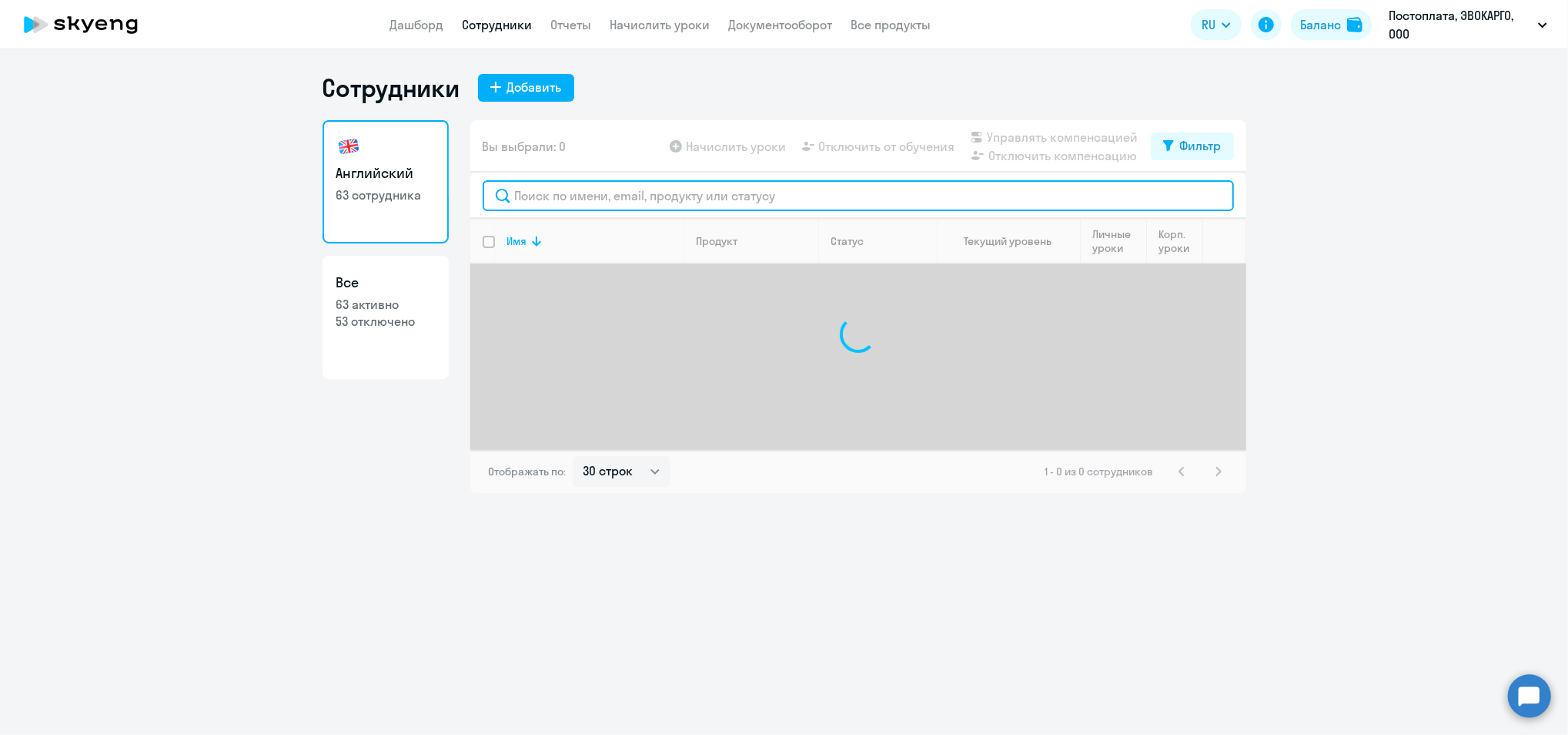
click at [559, 188] on input "text" at bounding box center [859, 196] width 752 height 31
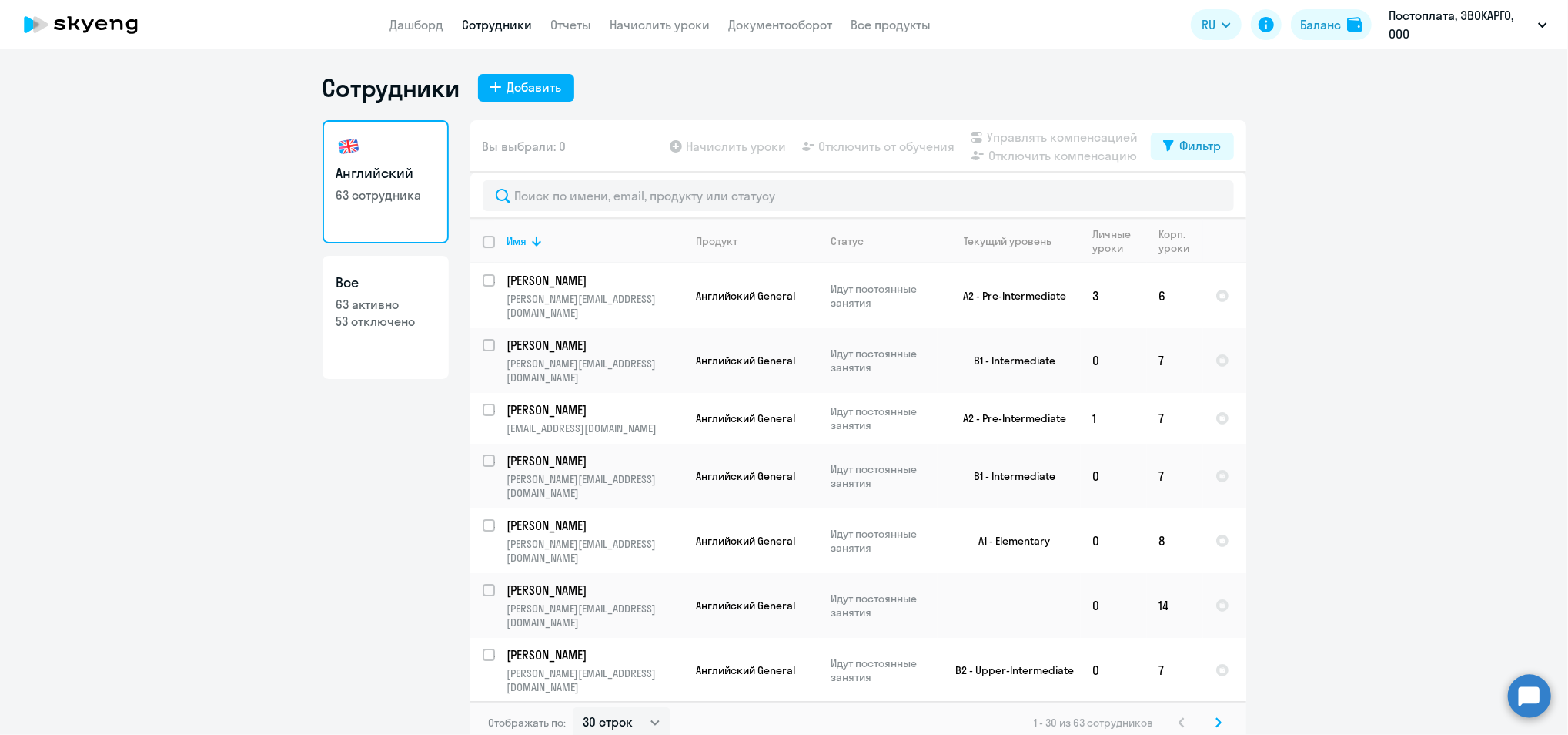
click at [386, 197] on p "63 сотрудника" at bounding box center [386, 194] width 99 height 17
click at [402, 155] on link "Английский 63 сотрудника" at bounding box center [386, 181] width 126 height 123
click at [421, 17] on link "Дашборд" at bounding box center [417, 24] width 54 height 15
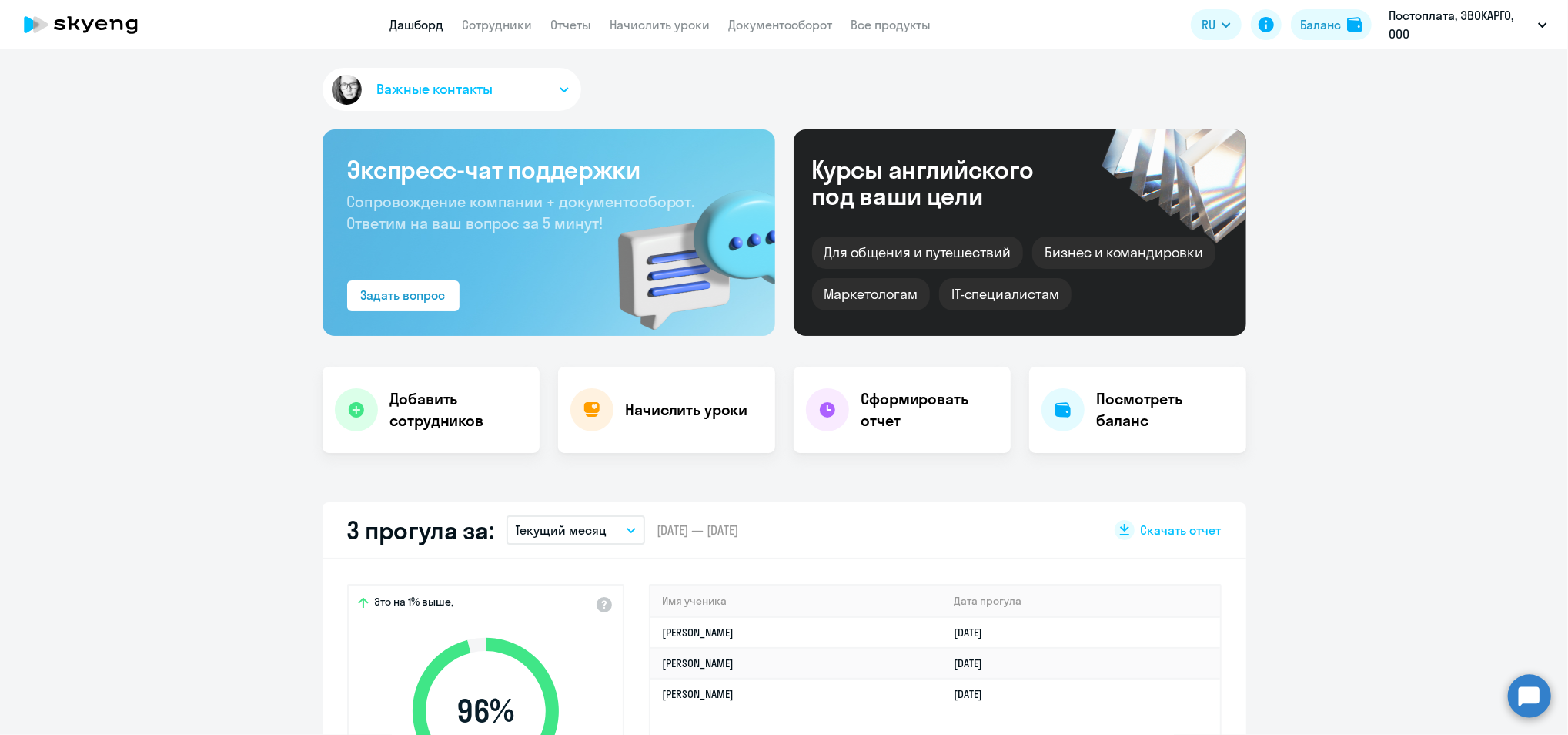
click at [654, 33] on app-menu-item-link "Начислить уроки" at bounding box center [660, 25] width 100 height 20
click at [638, 29] on link "Начислить уроки" at bounding box center [660, 24] width 100 height 15
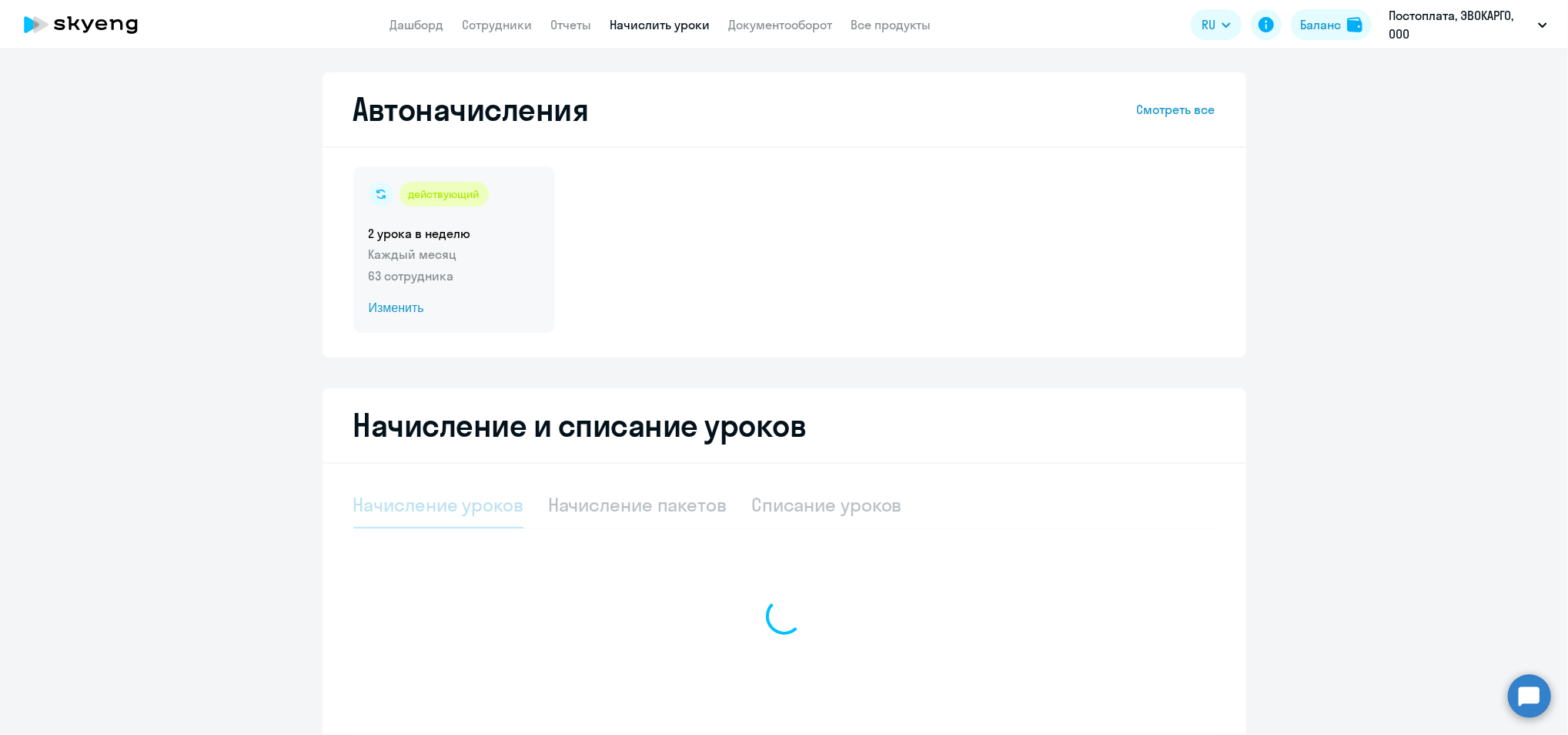
select select "10"
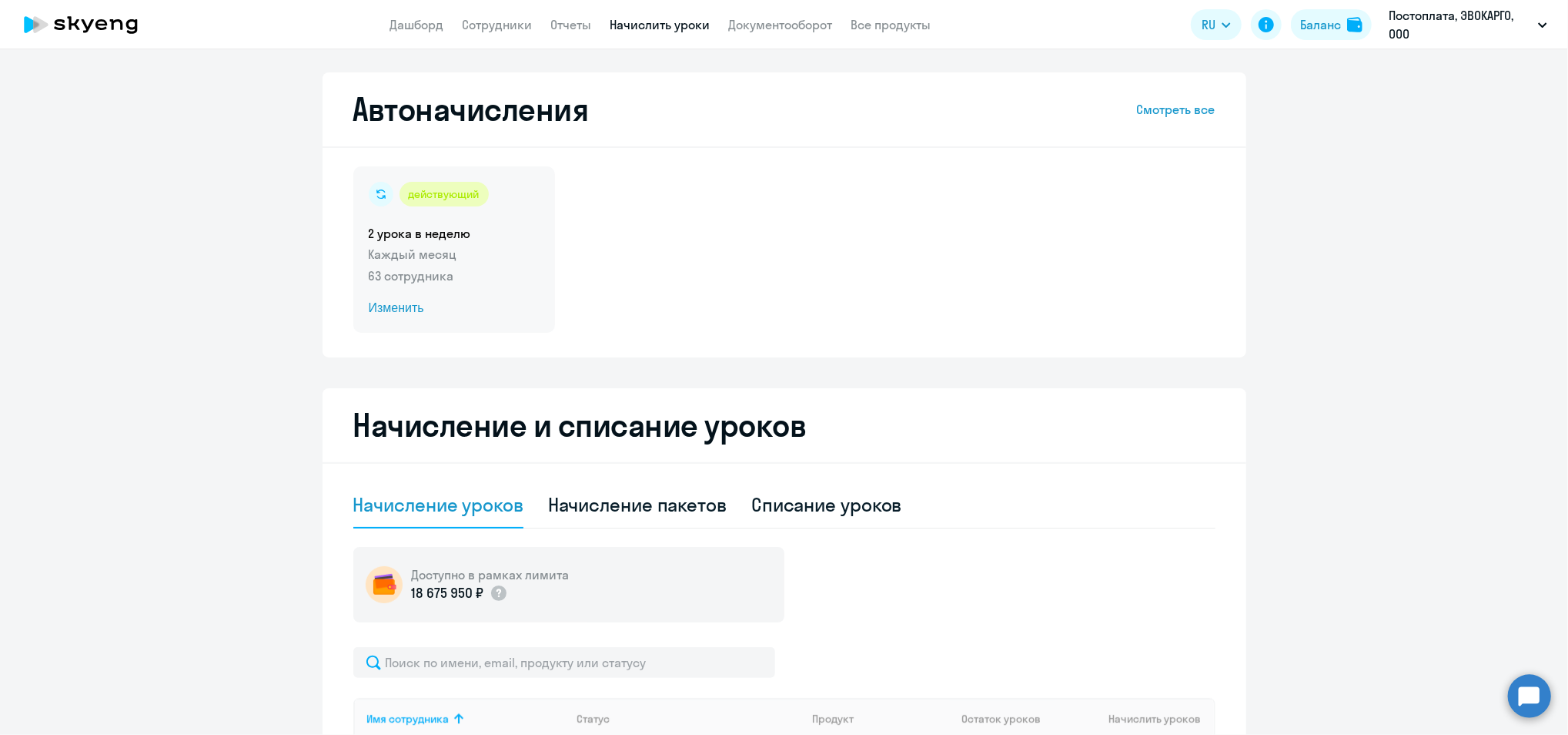
click at [403, 316] on div "действующий 2 урока в неделю Каждый месяц 63 сотрудника Изменить" at bounding box center [453, 250] width 201 height 166
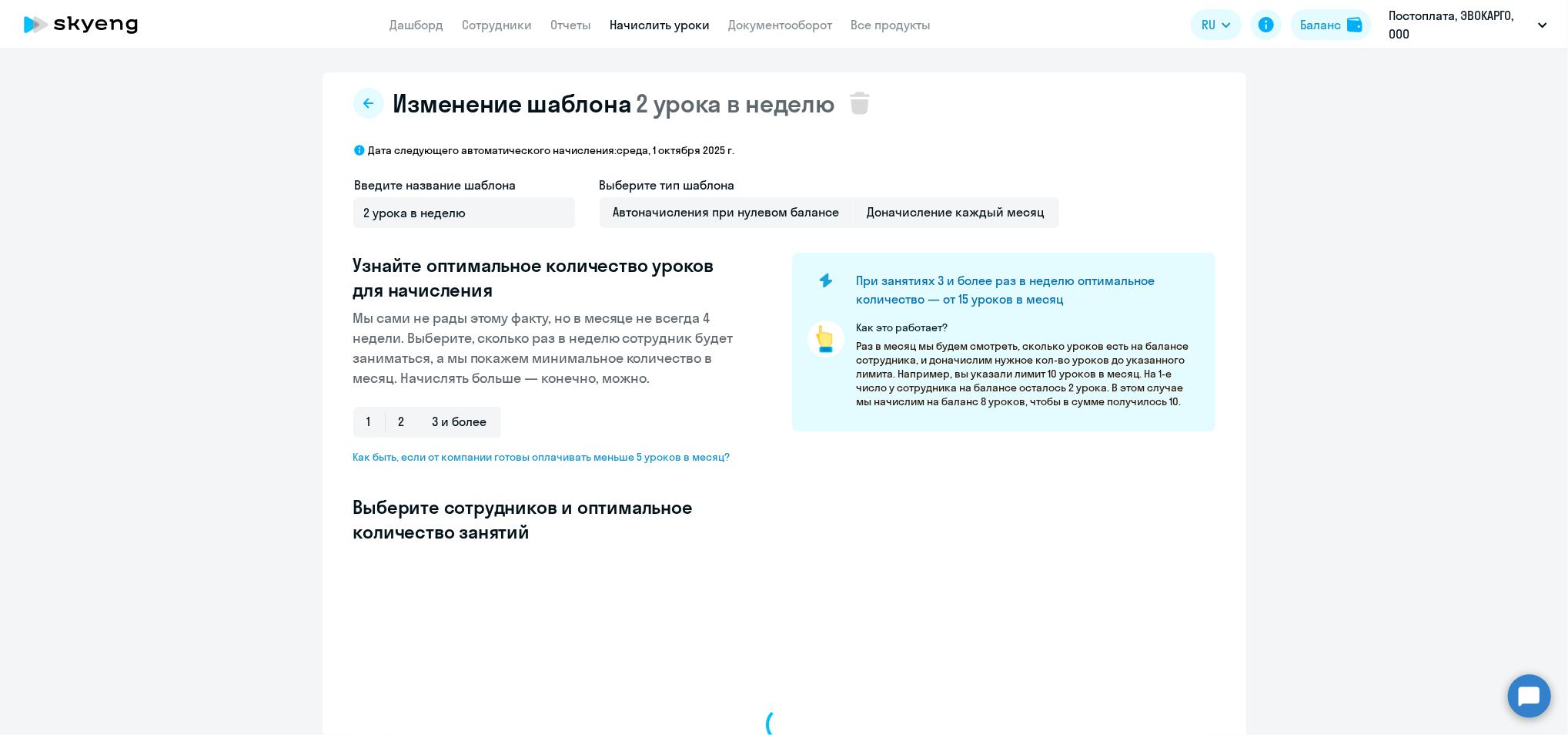
select select "10"
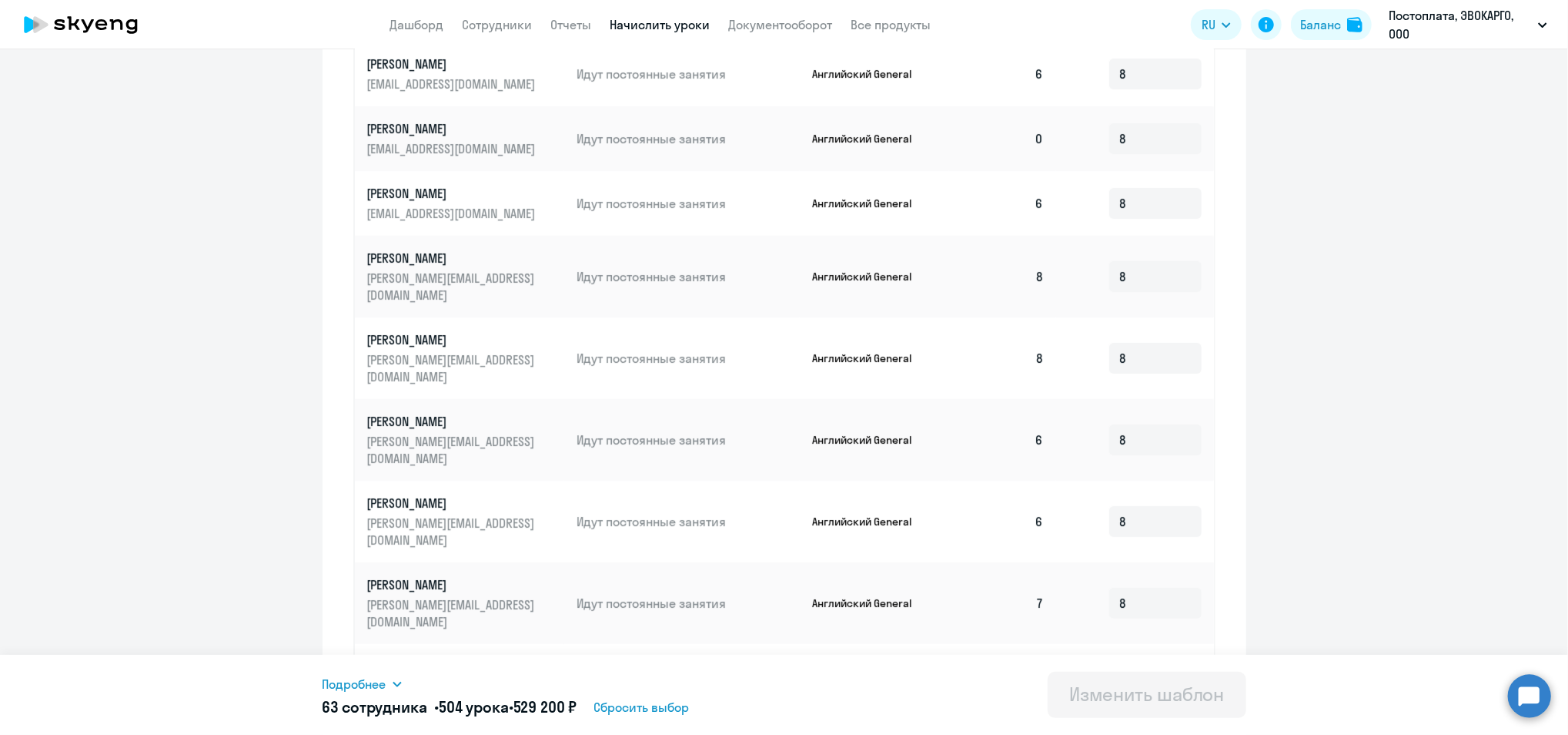
scroll to position [696, 0]
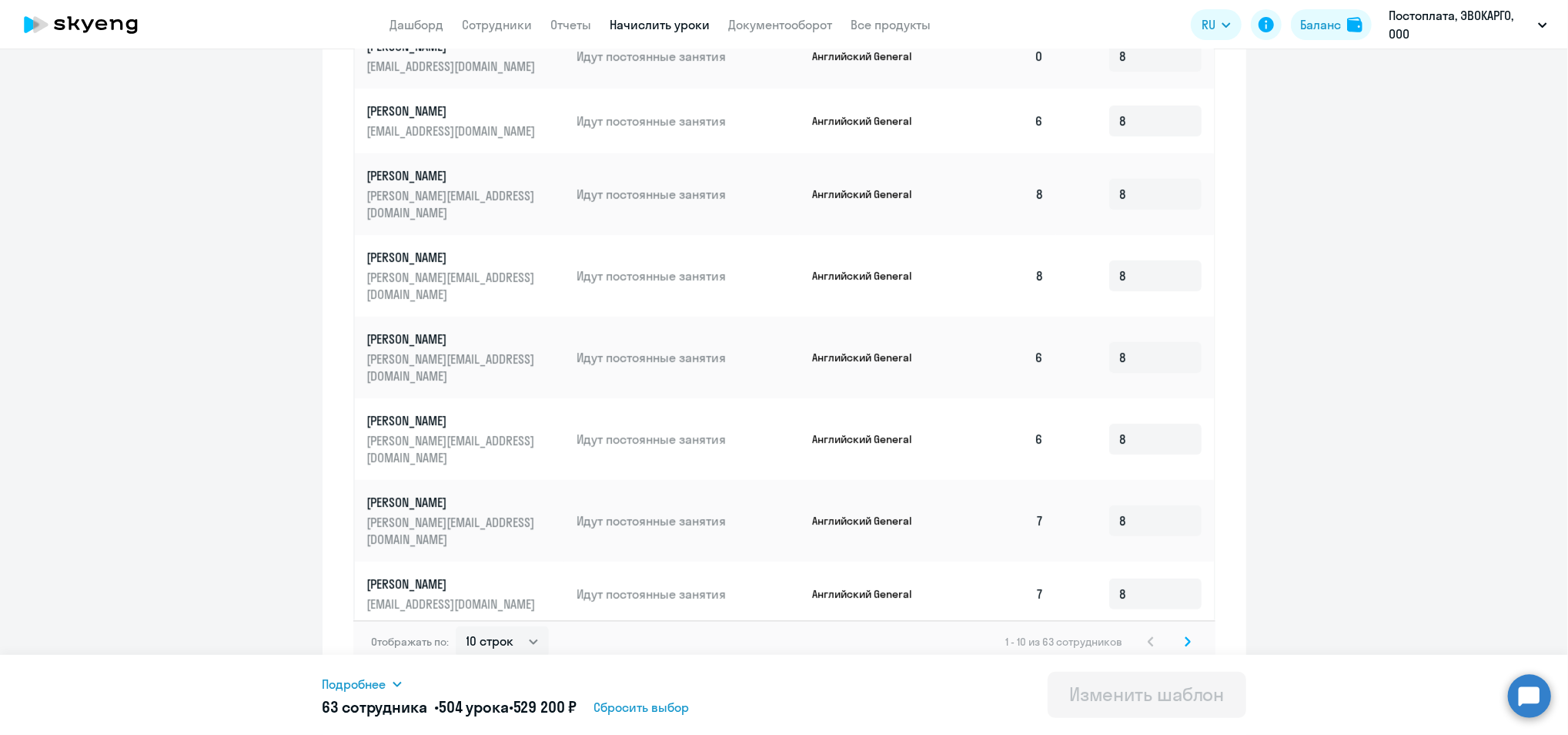
click at [1185, 636] on icon at bounding box center [1188, 641] width 7 height 11
